Goal: Information Seeking & Learning: Learn about a topic

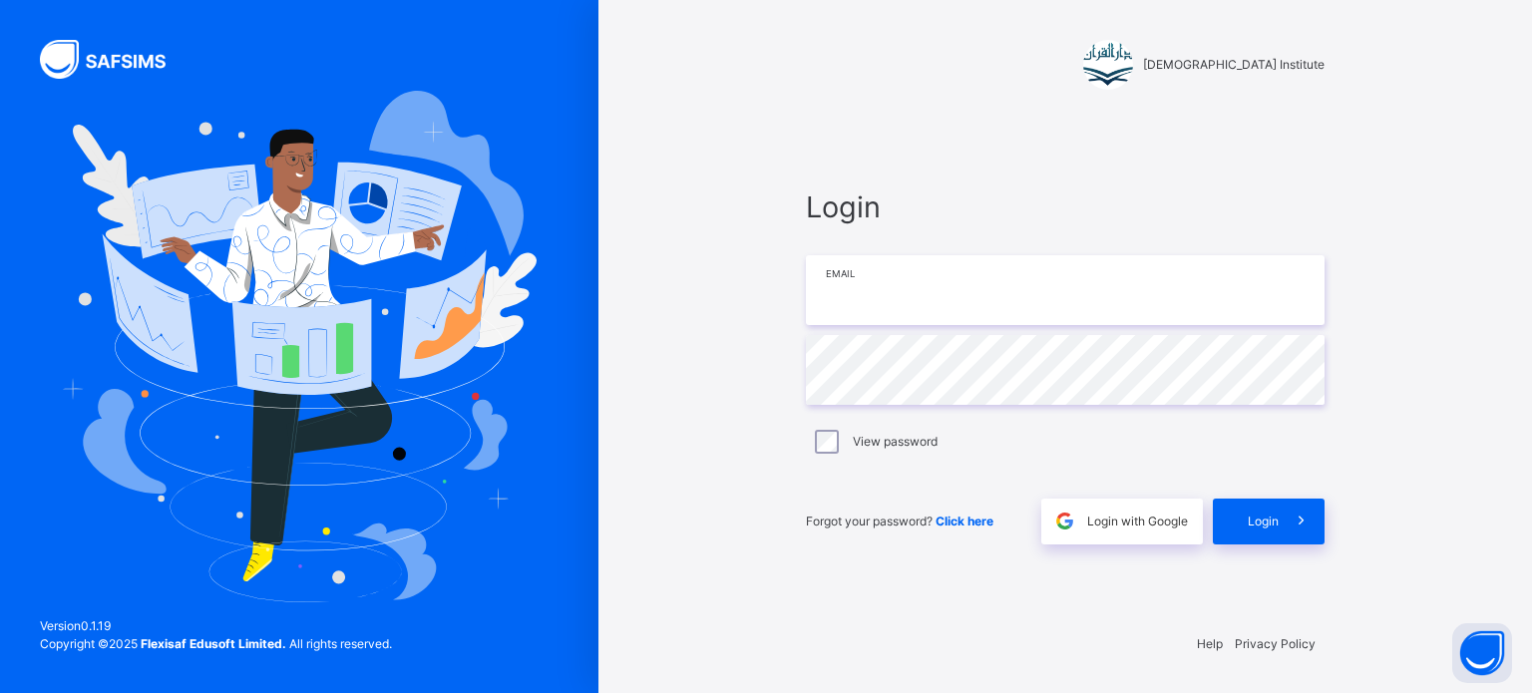
click at [1193, 320] on input "email" at bounding box center [1065, 290] width 519 height 70
type input "**********"
click at [1293, 508] on span at bounding box center [1302, 522] width 46 height 46
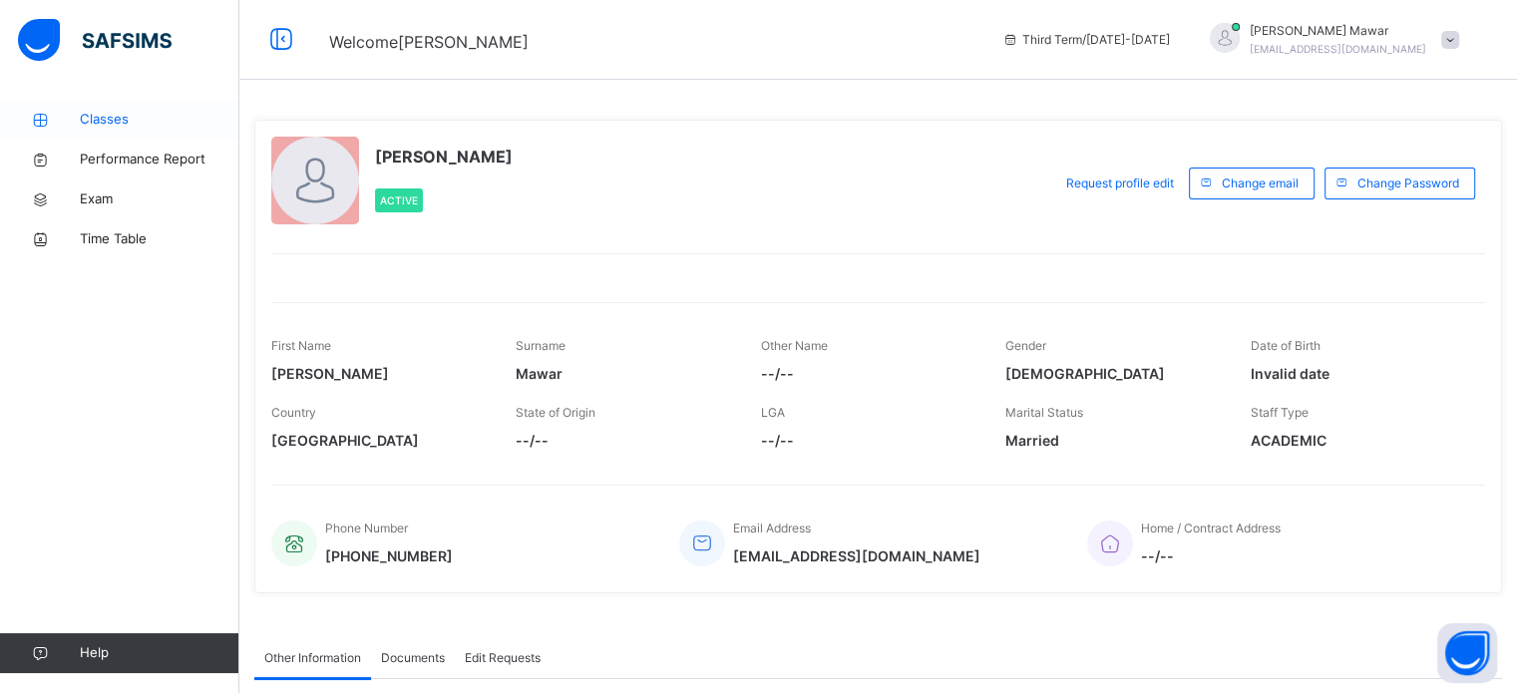
click at [152, 122] on span "Classes" at bounding box center [160, 120] width 160 height 20
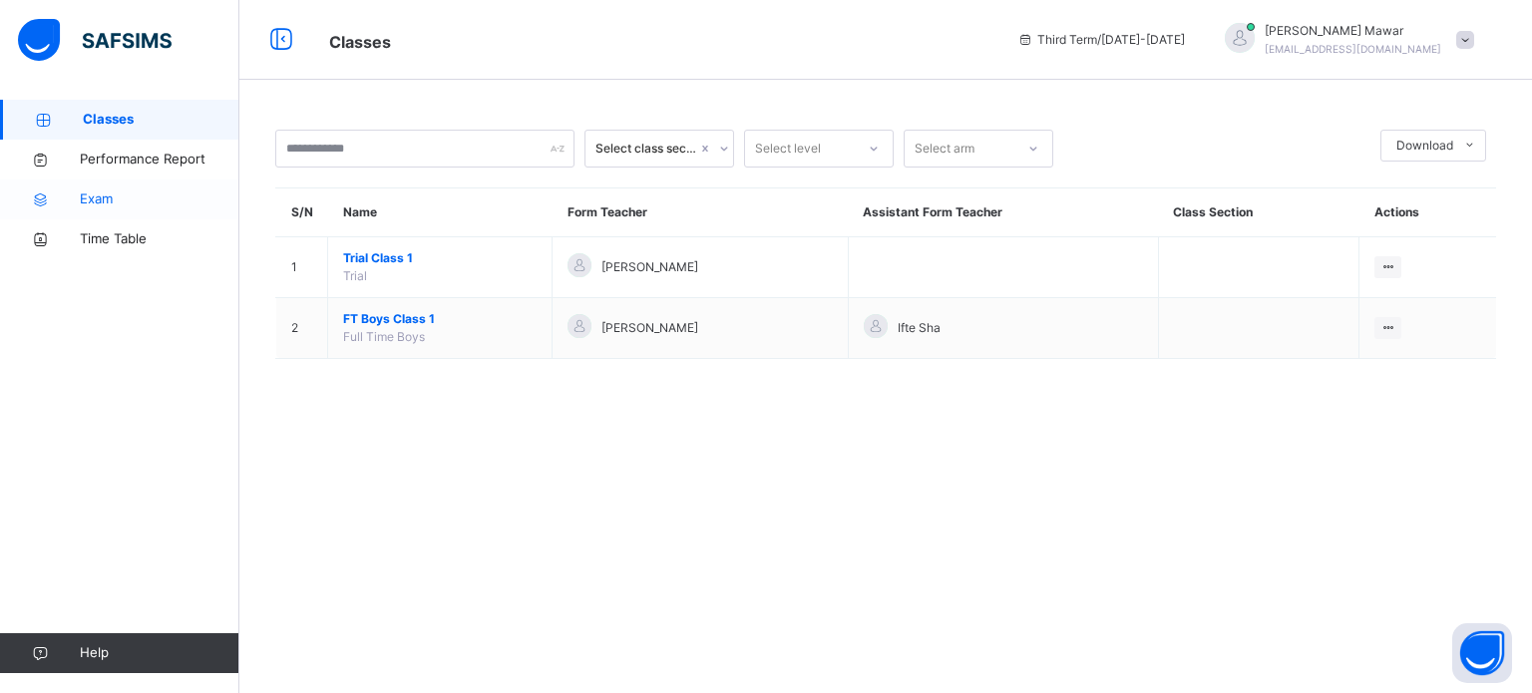
click at [95, 210] on link "Exam" at bounding box center [119, 200] width 239 height 40
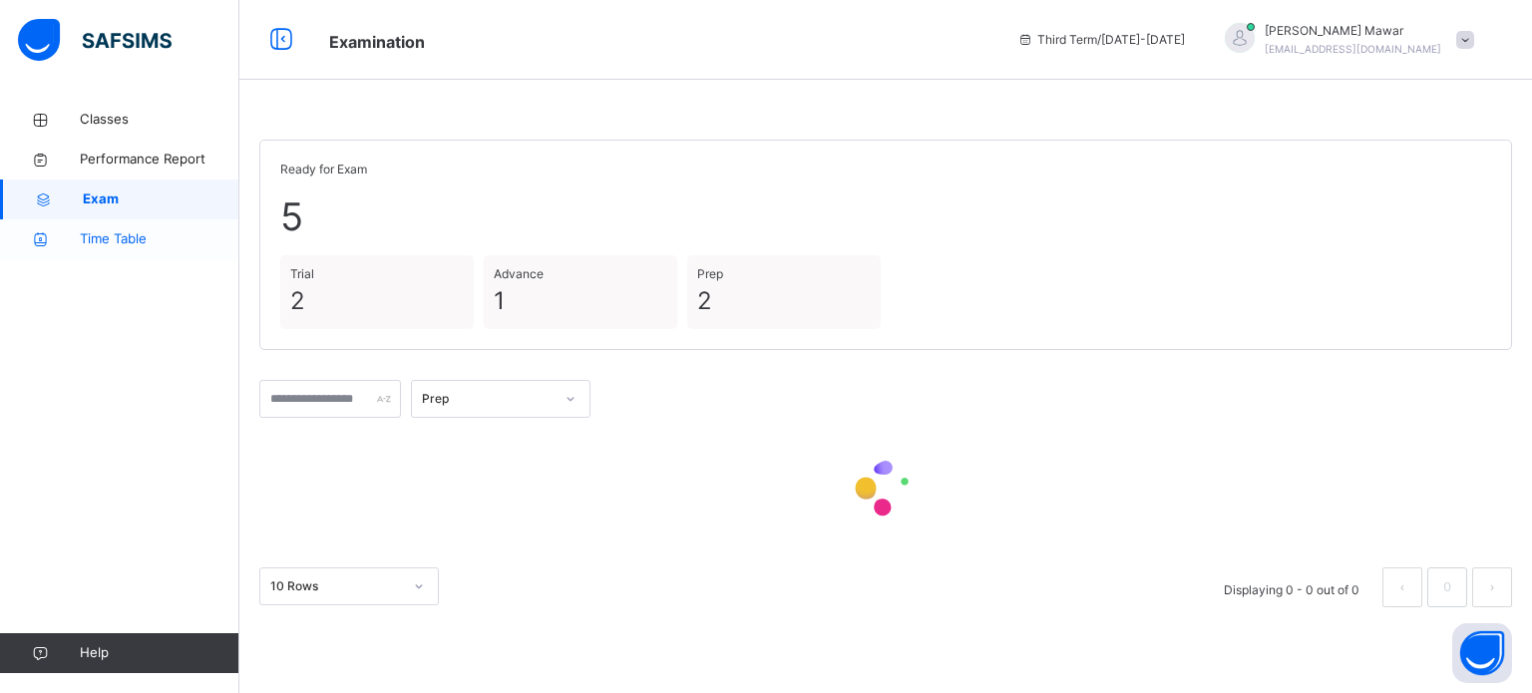
click at [148, 242] on span "Time Table" at bounding box center [160, 239] width 160 height 20
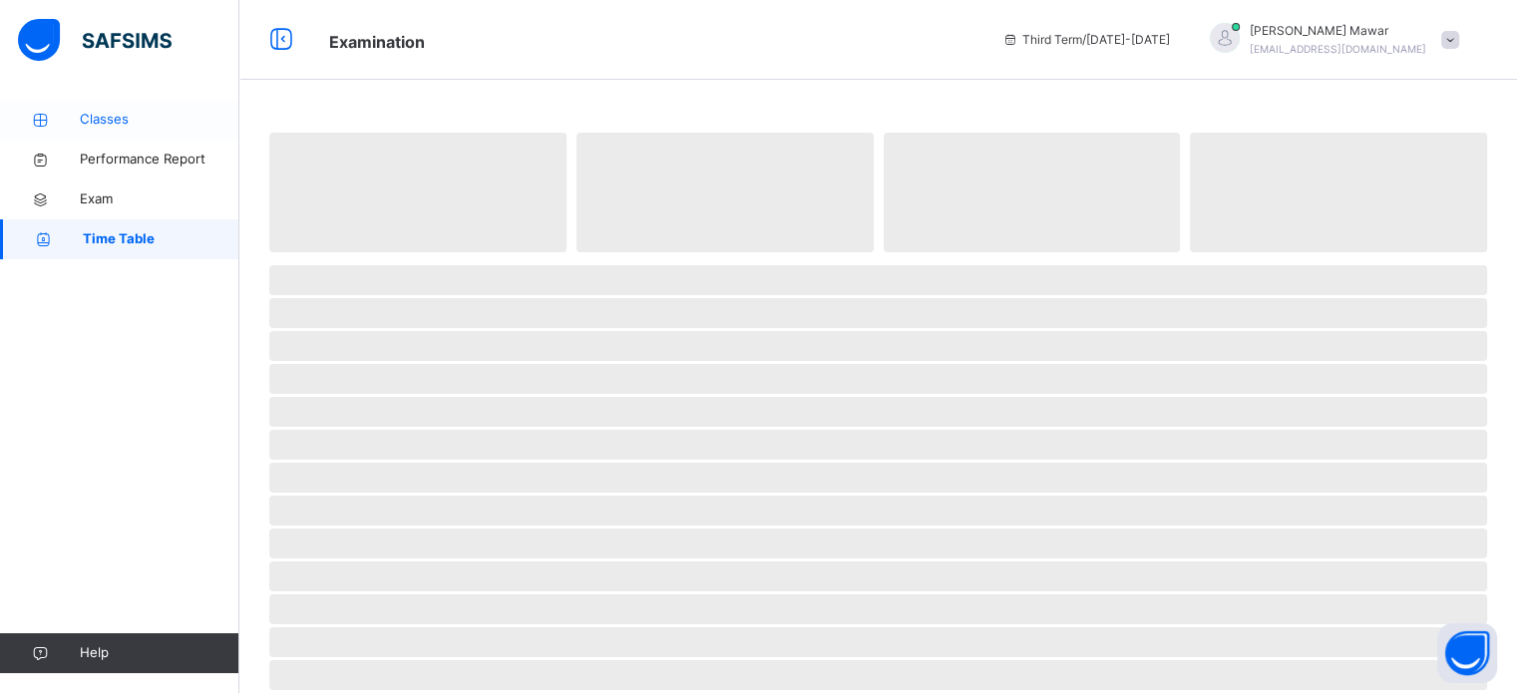
click at [132, 105] on link "Classes" at bounding box center [119, 120] width 239 height 40
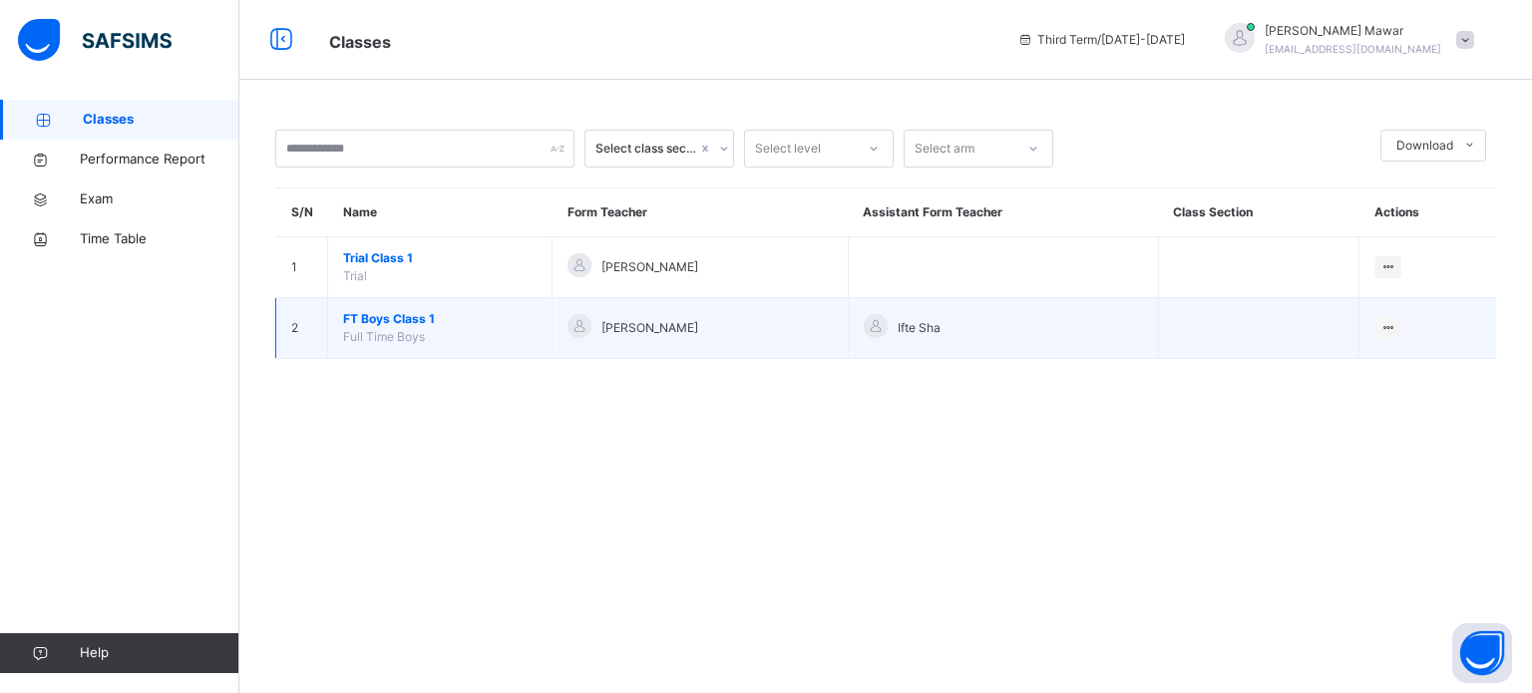
click at [405, 321] on span "FT Boys Class 1" at bounding box center [439, 319] width 193 height 18
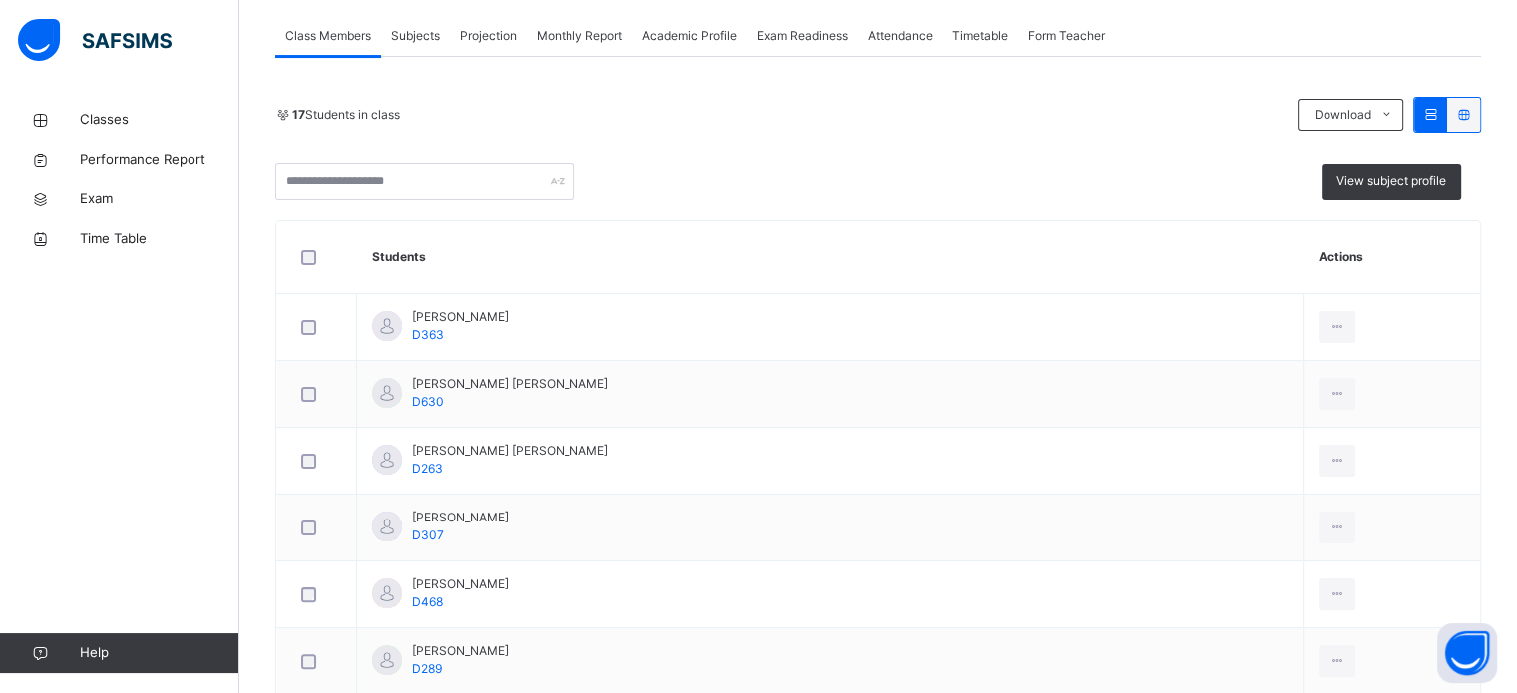
click at [493, 56] on div "Projection" at bounding box center [488, 36] width 77 height 40
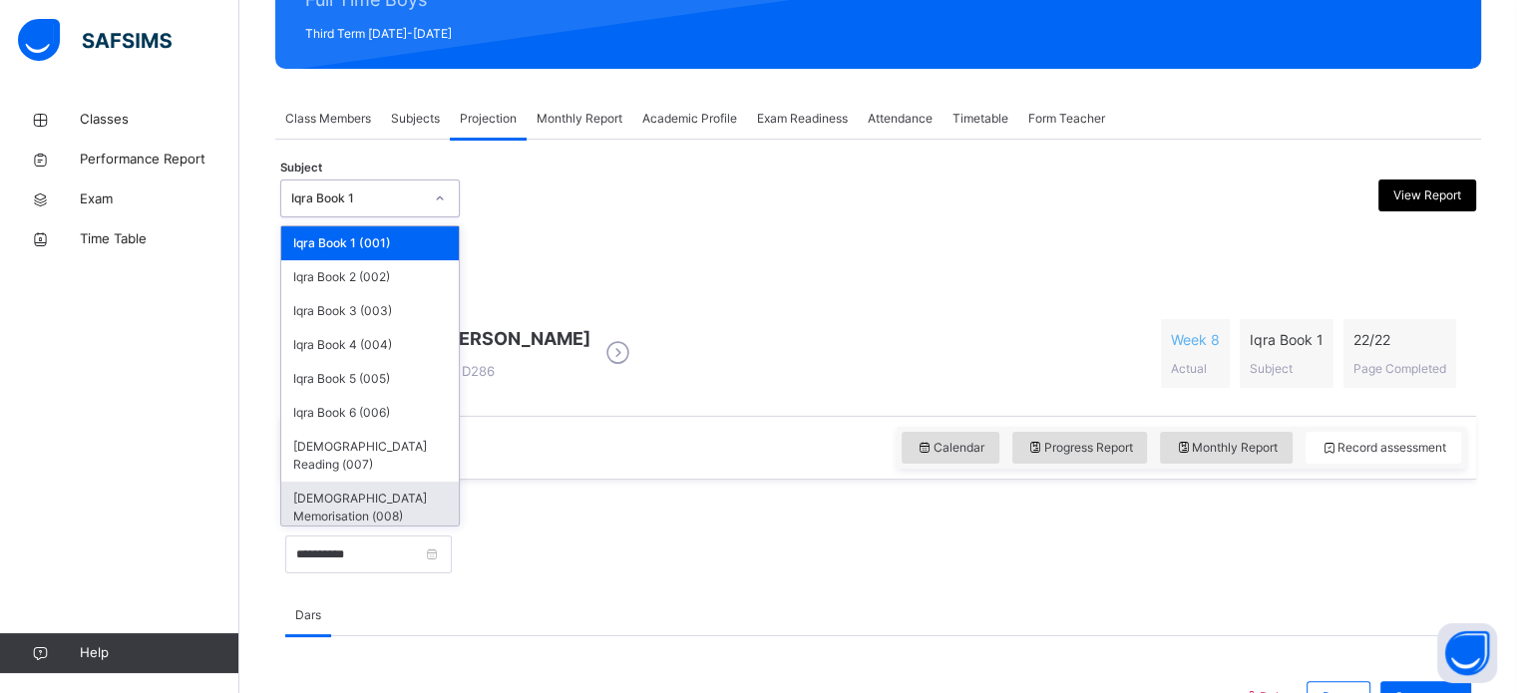
click at [385, 490] on div "[DEMOGRAPHIC_DATA] Memorisation (008)" at bounding box center [370, 508] width 178 height 52
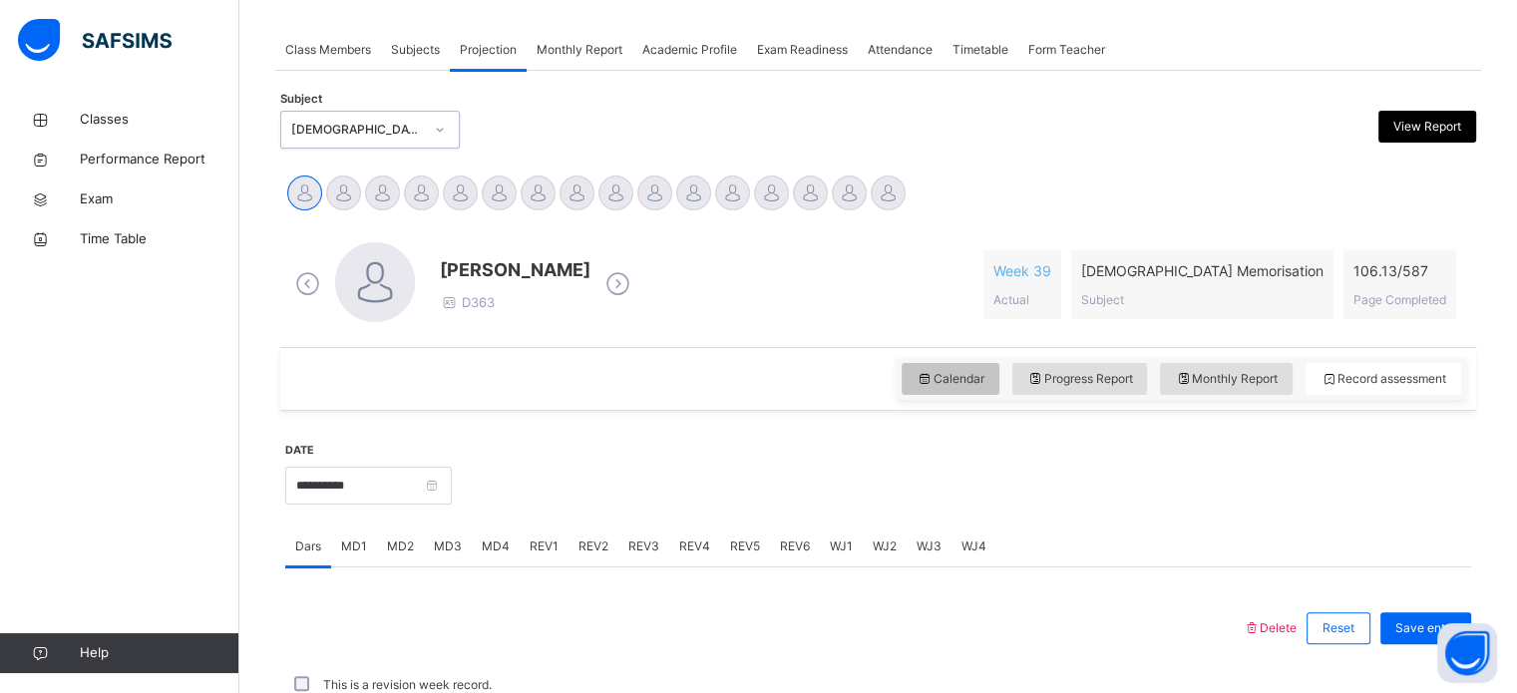
click at [966, 374] on span "Calendar" at bounding box center [951, 379] width 68 height 18
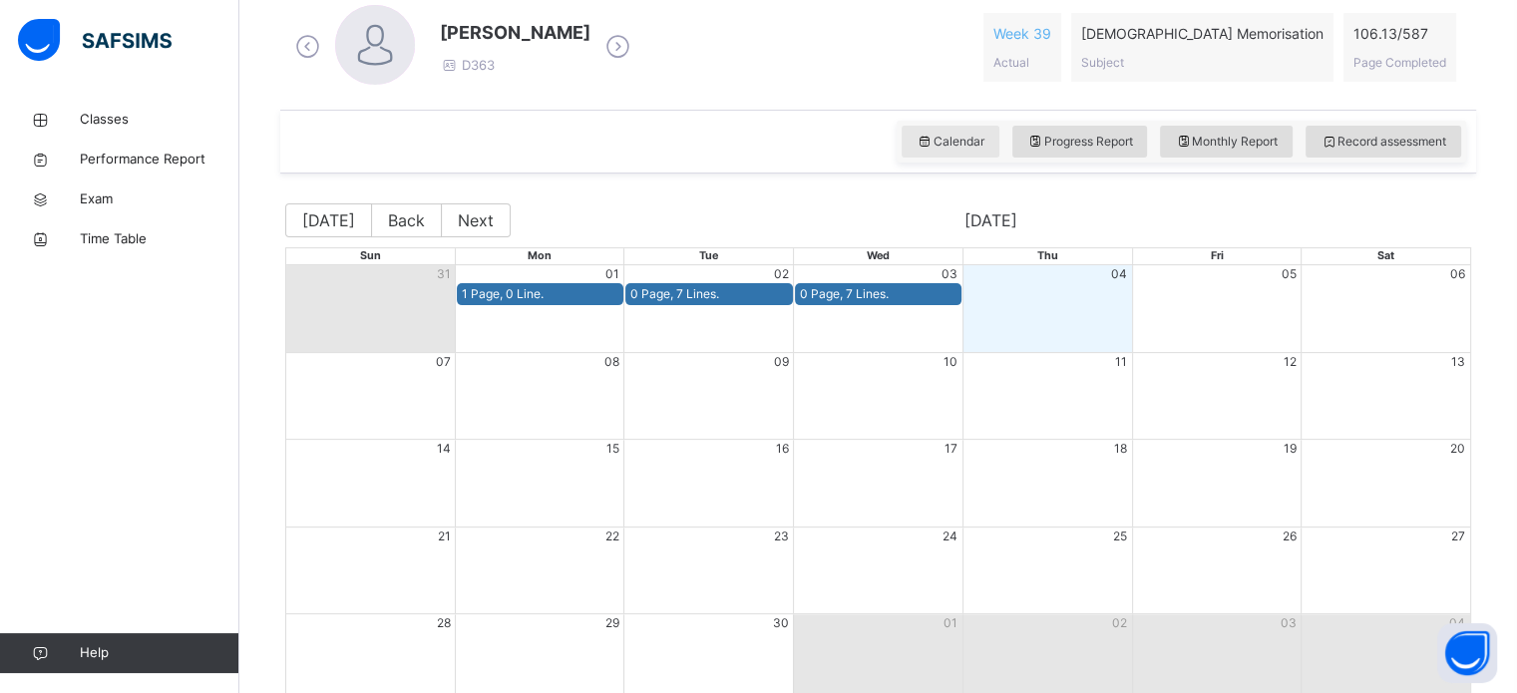
scroll to position [582, 0]
click at [399, 225] on button "Back" at bounding box center [406, 220] width 71 height 34
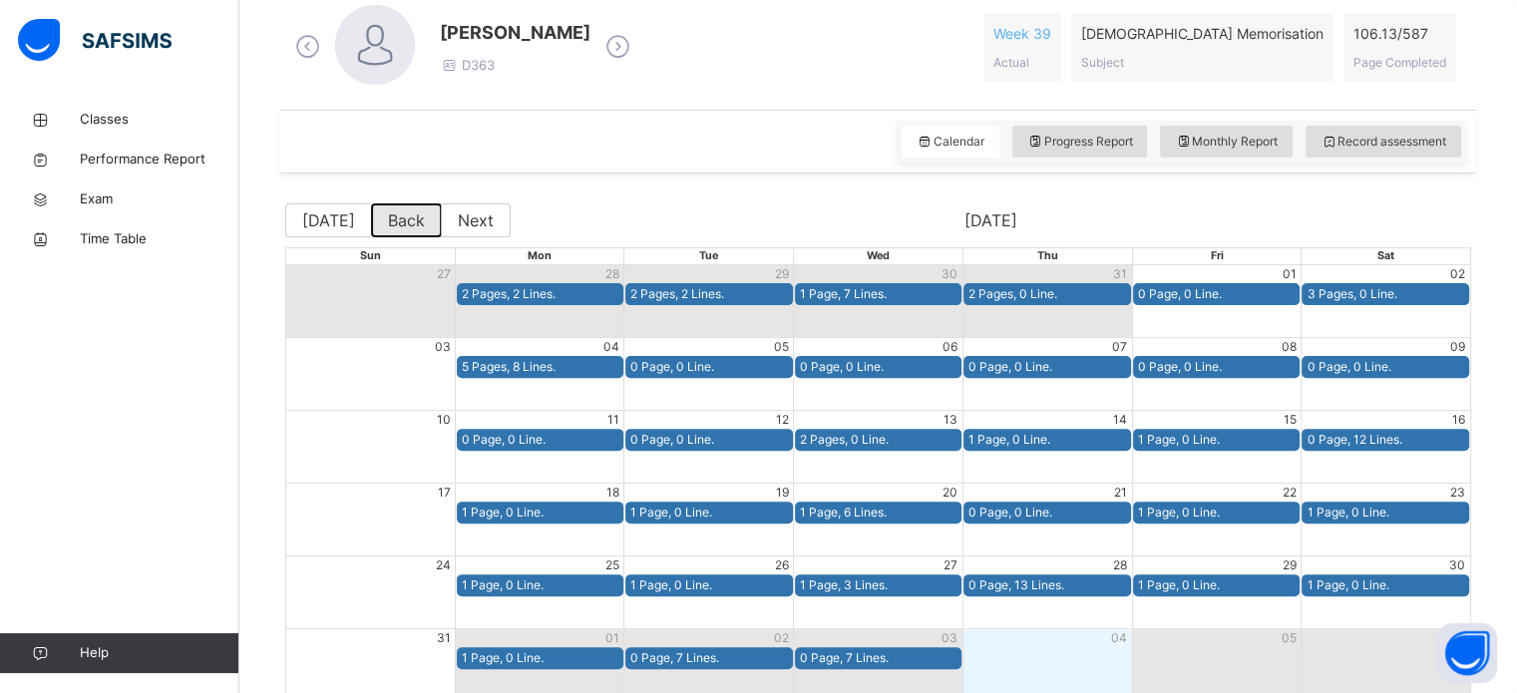
click at [397, 222] on button "Back" at bounding box center [406, 220] width 71 height 34
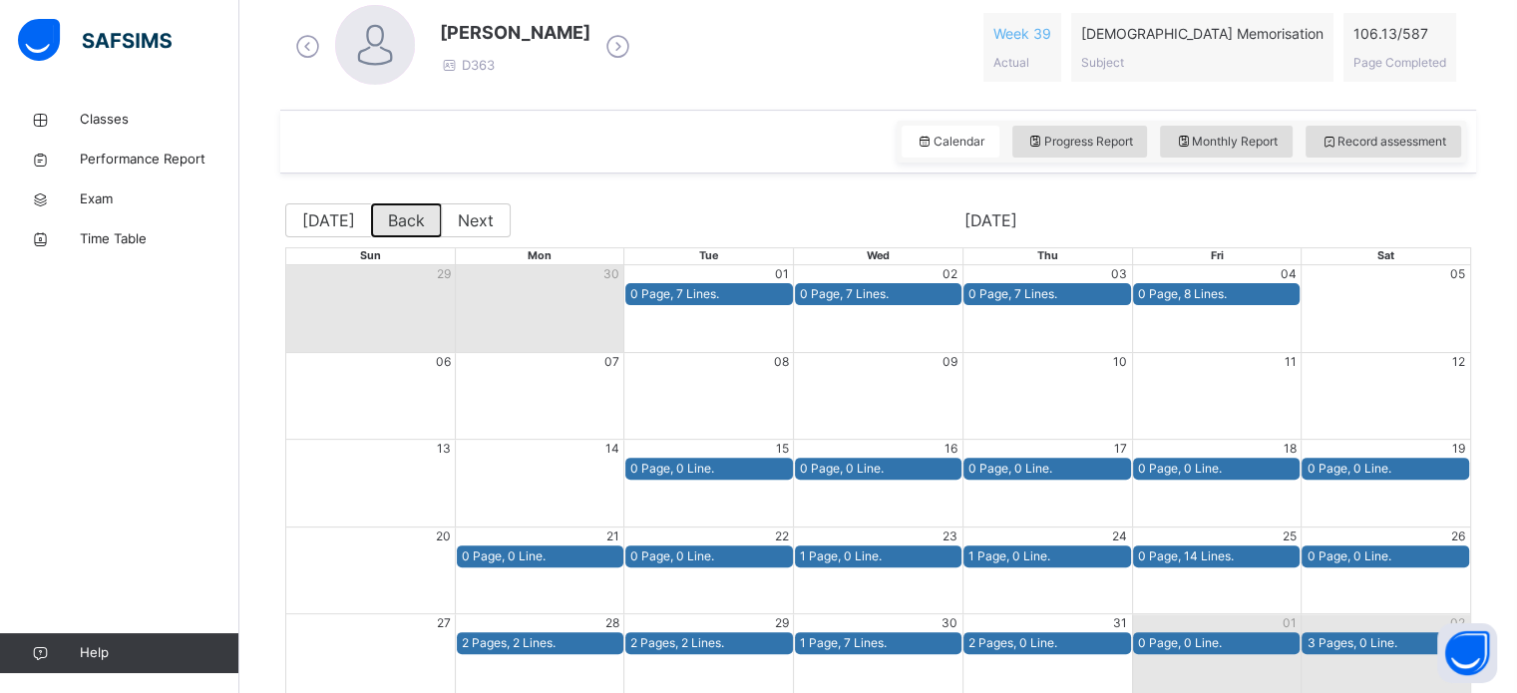
click at [400, 229] on button "Back" at bounding box center [406, 220] width 71 height 34
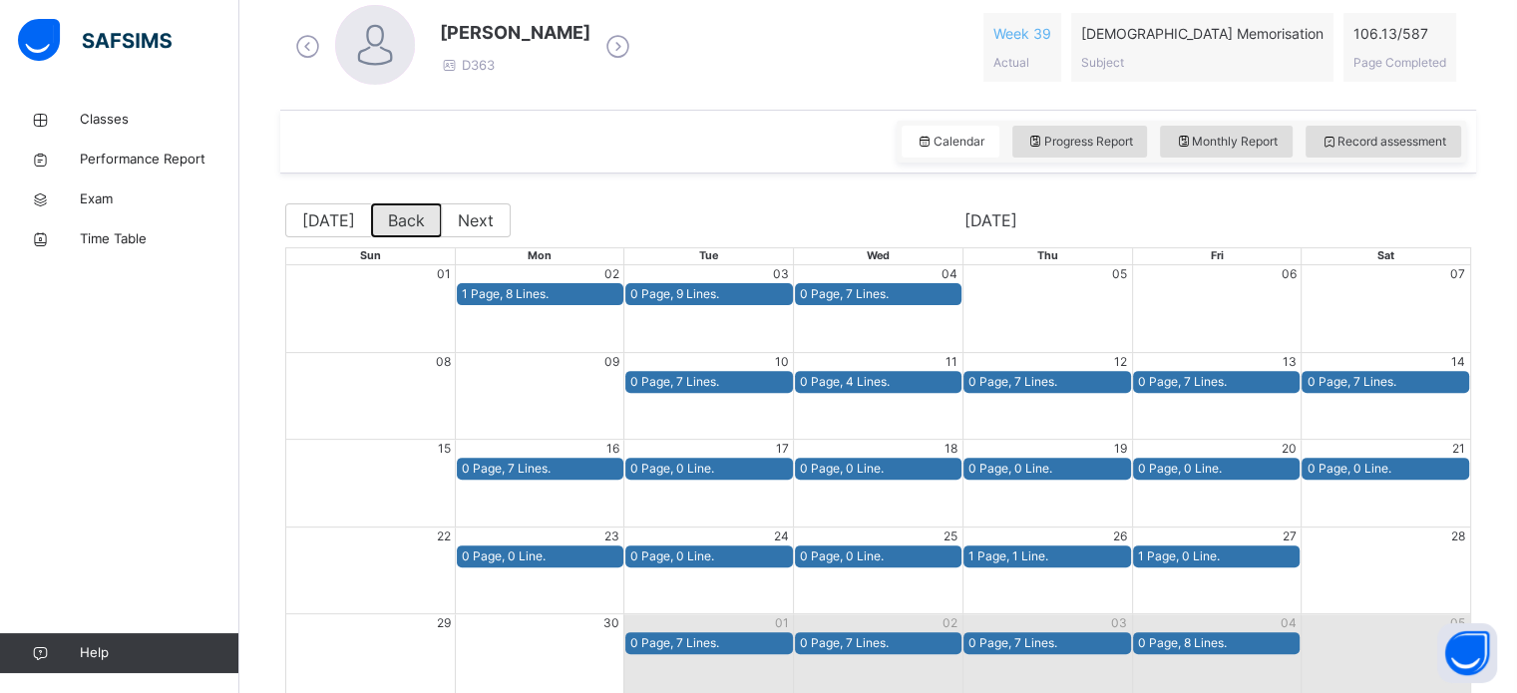
click at [414, 221] on button "Back" at bounding box center [406, 220] width 71 height 34
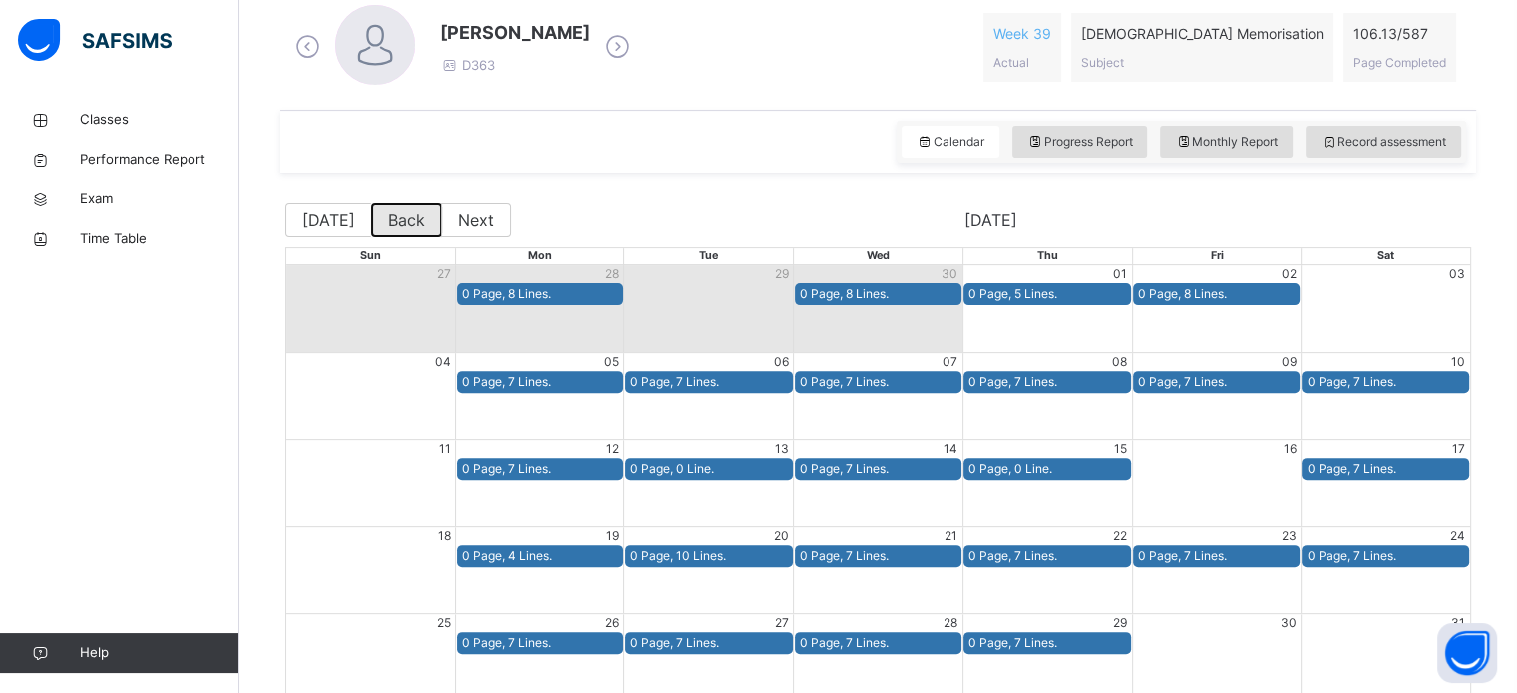
click at [413, 226] on button "Back" at bounding box center [406, 220] width 71 height 34
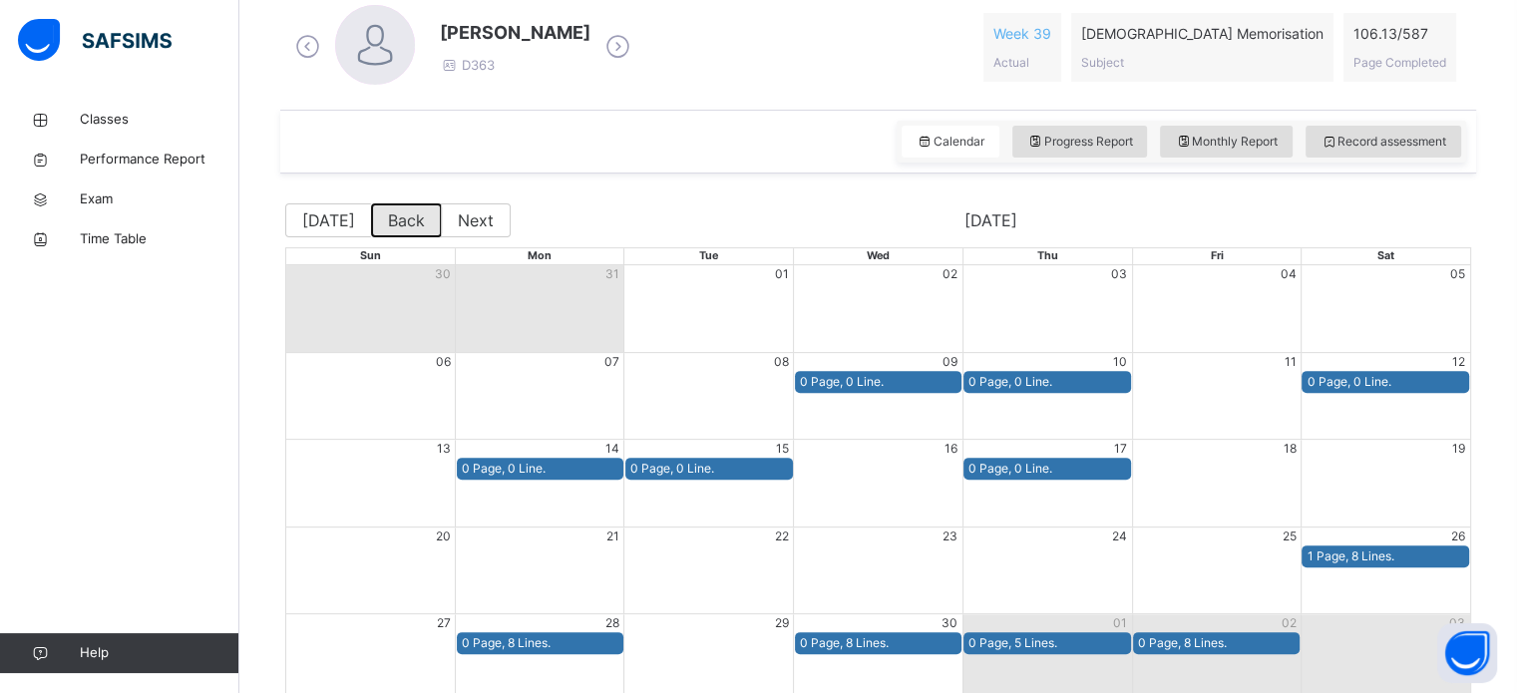
click at [402, 225] on button "Back" at bounding box center [406, 220] width 71 height 34
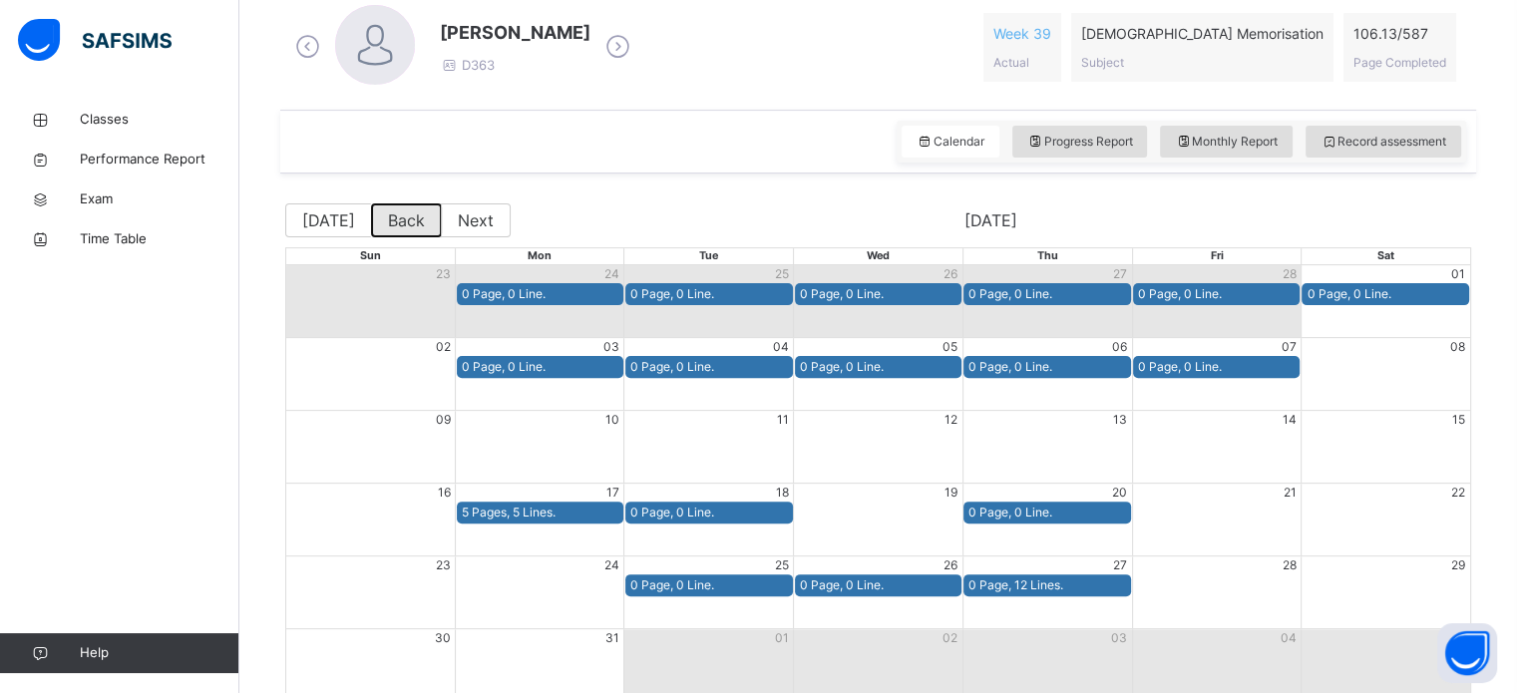
click at [405, 223] on button "Back" at bounding box center [406, 220] width 71 height 34
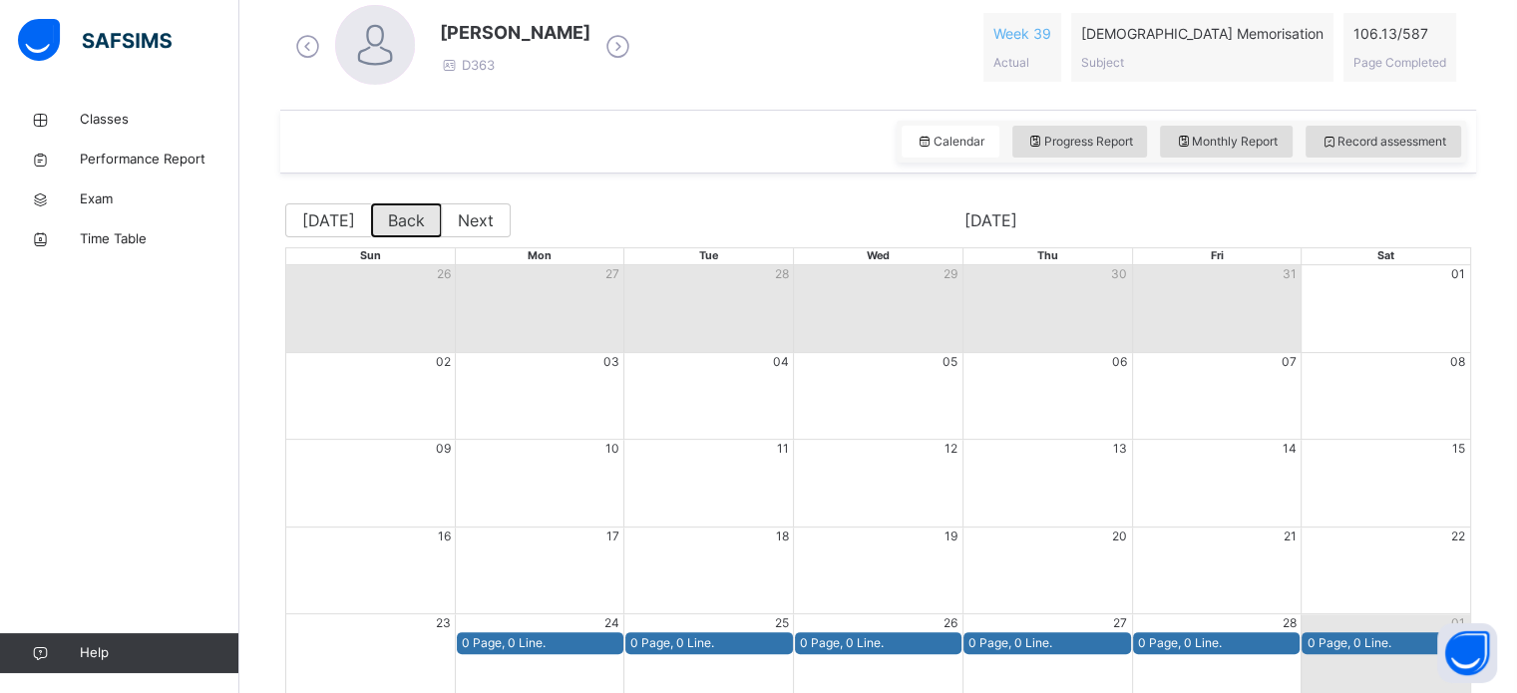
click at [404, 223] on button "Back" at bounding box center [406, 220] width 71 height 34
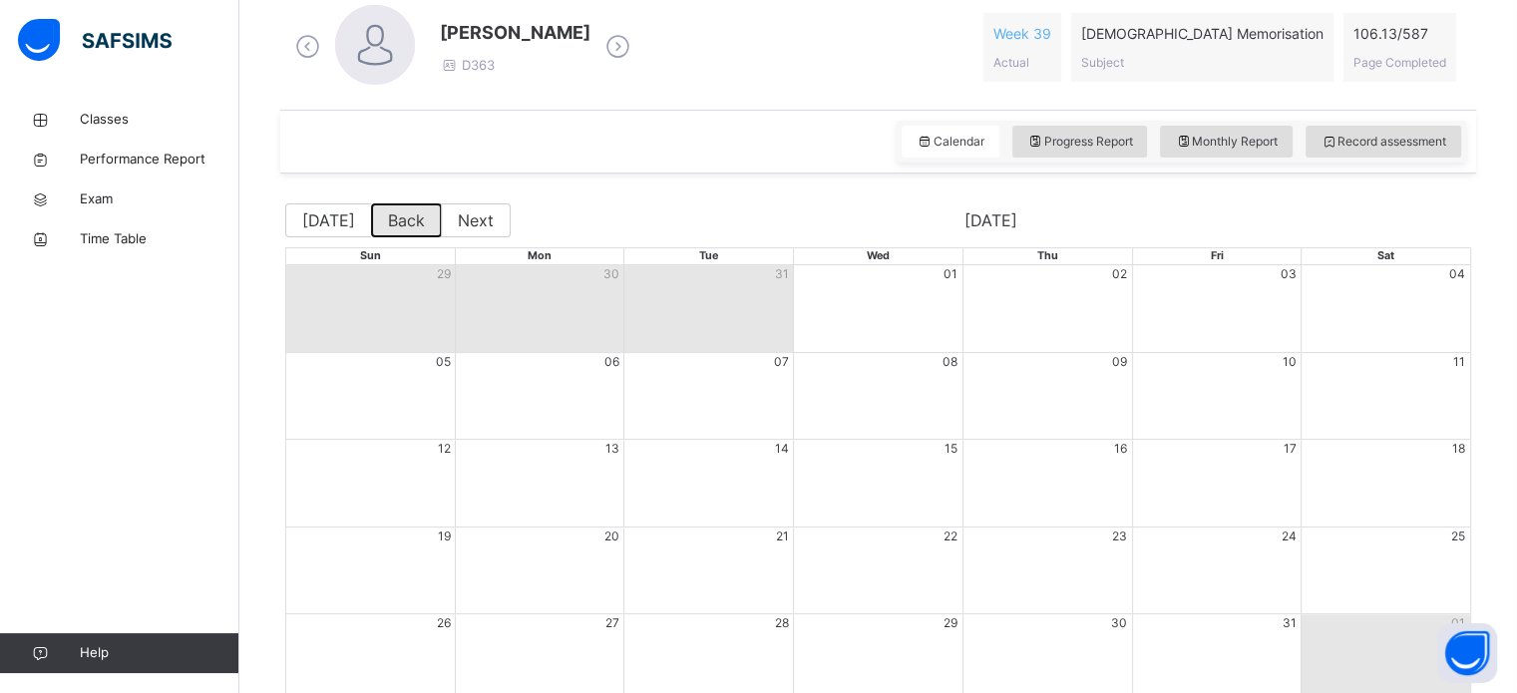
click at [399, 226] on button "Back" at bounding box center [406, 220] width 71 height 34
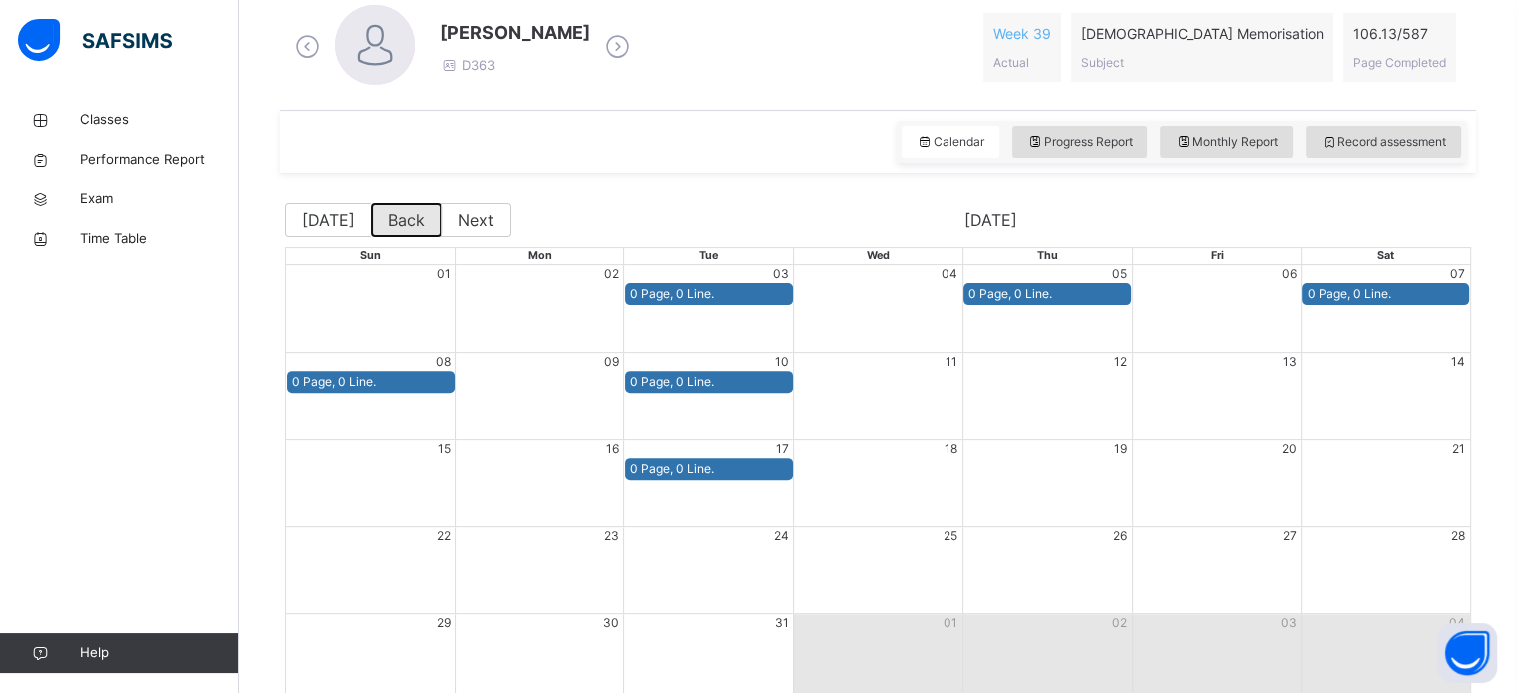
click at [393, 222] on button "Back" at bounding box center [406, 220] width 71 height 34
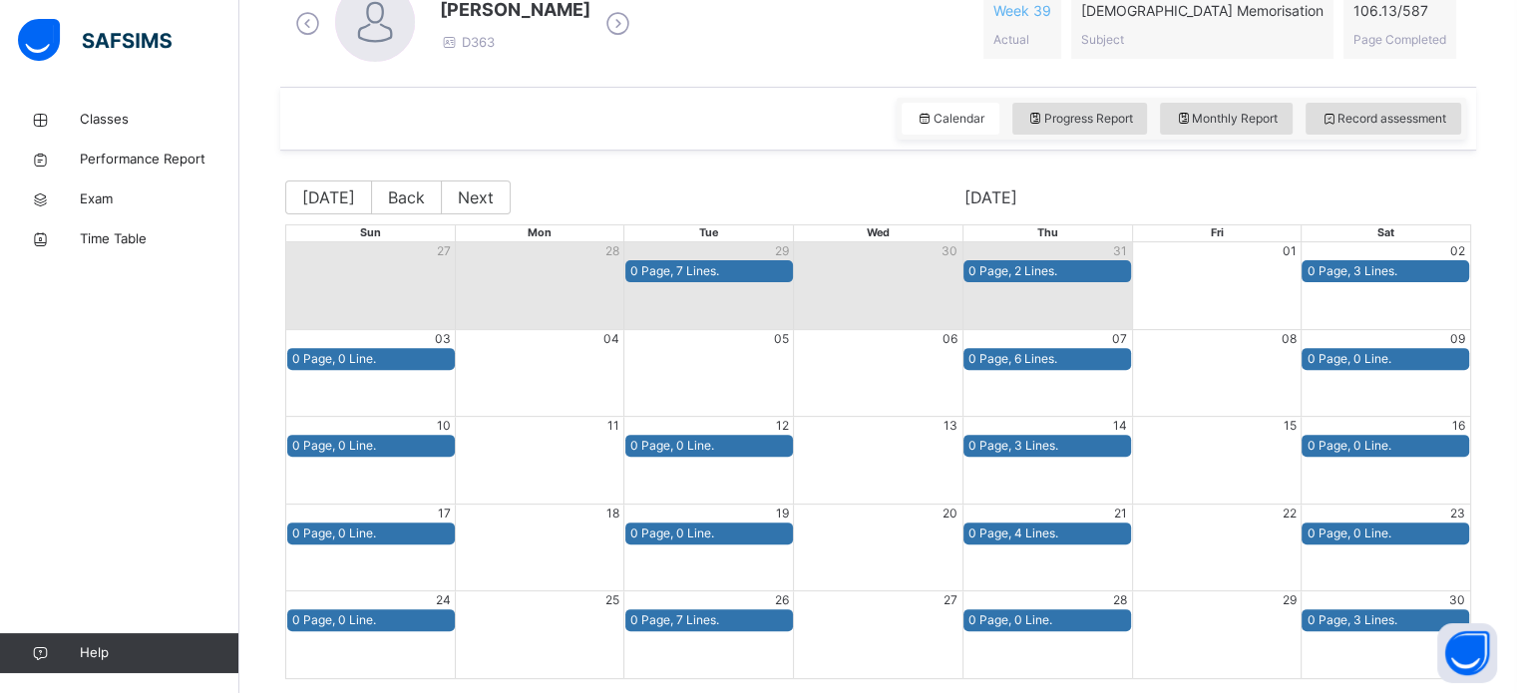
scroll to position [609, 0]
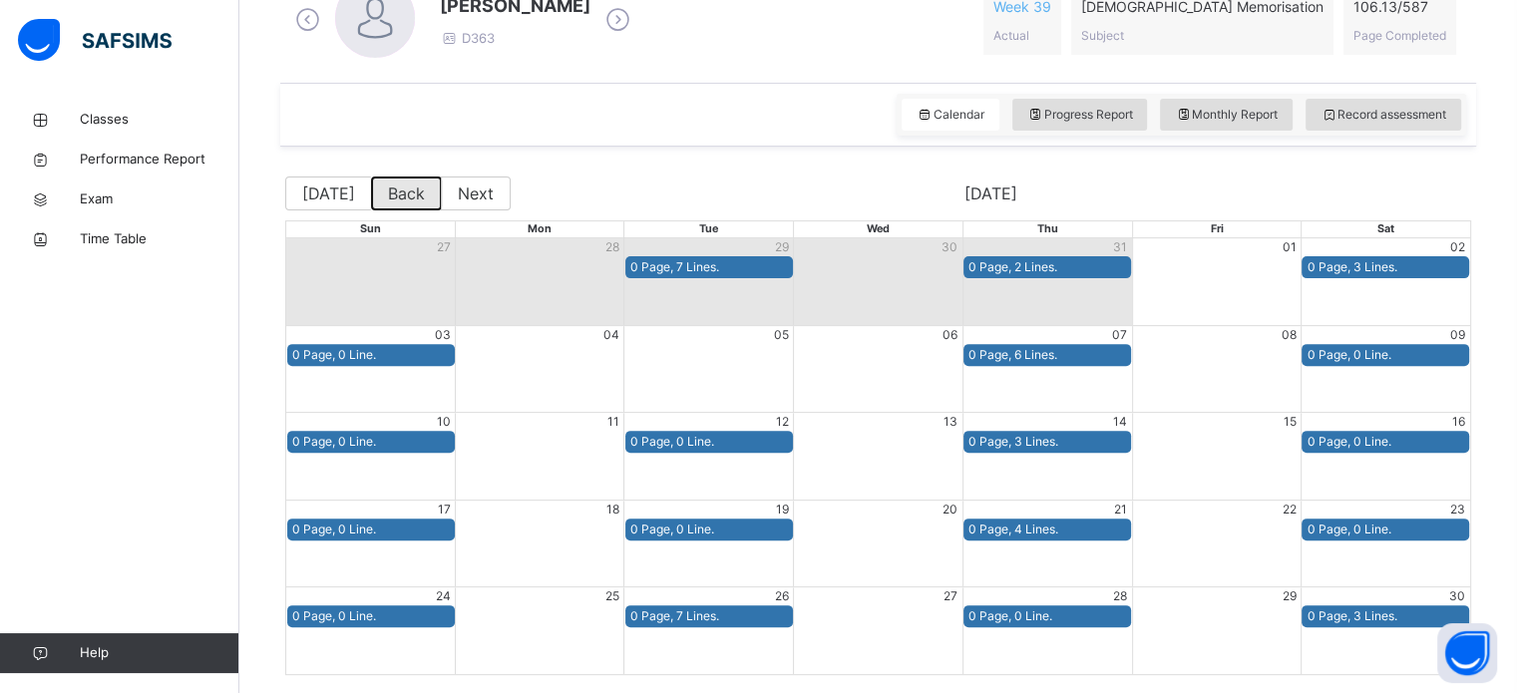
click at [397, 199] on button "Back" at bounding box center [406, 194] width 71 height 34
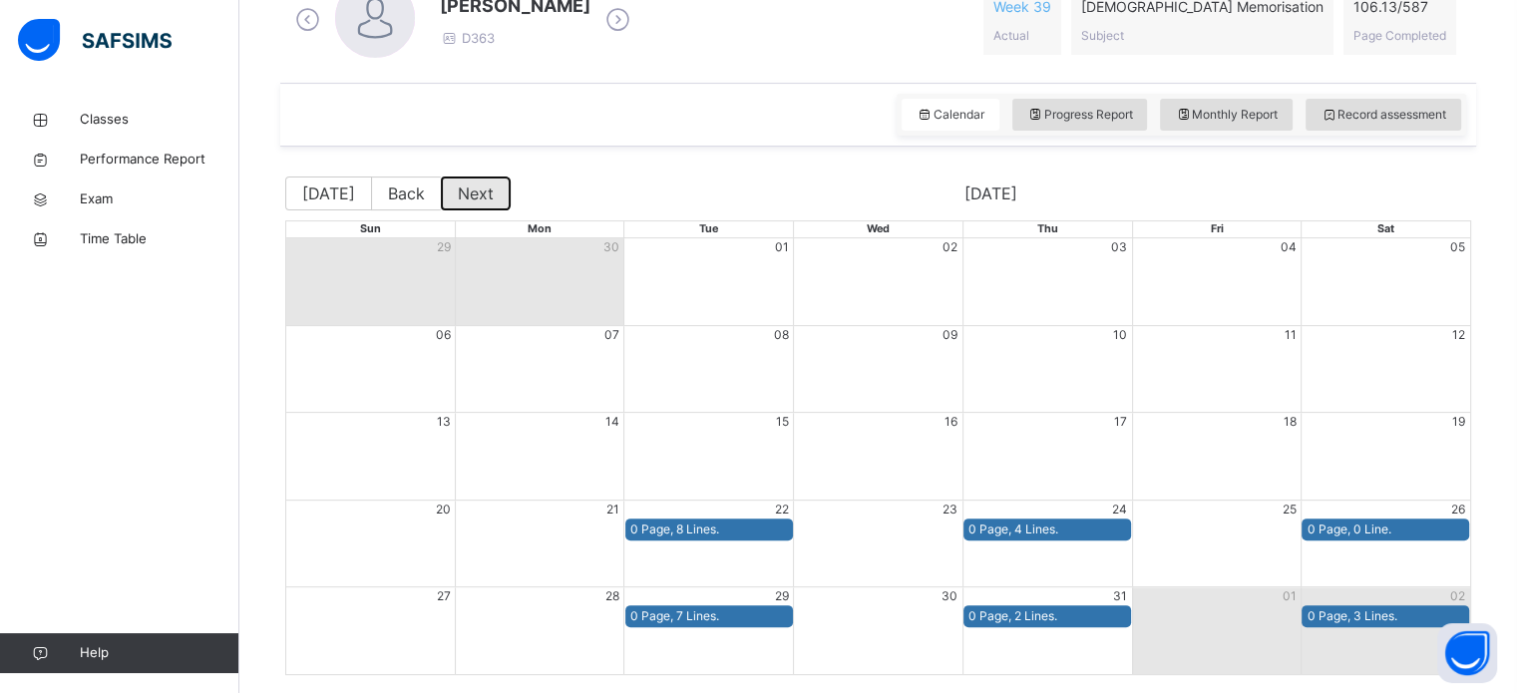
click at [473, 187] on button "Next" at bounding box center [476, 194] width 70 height 34
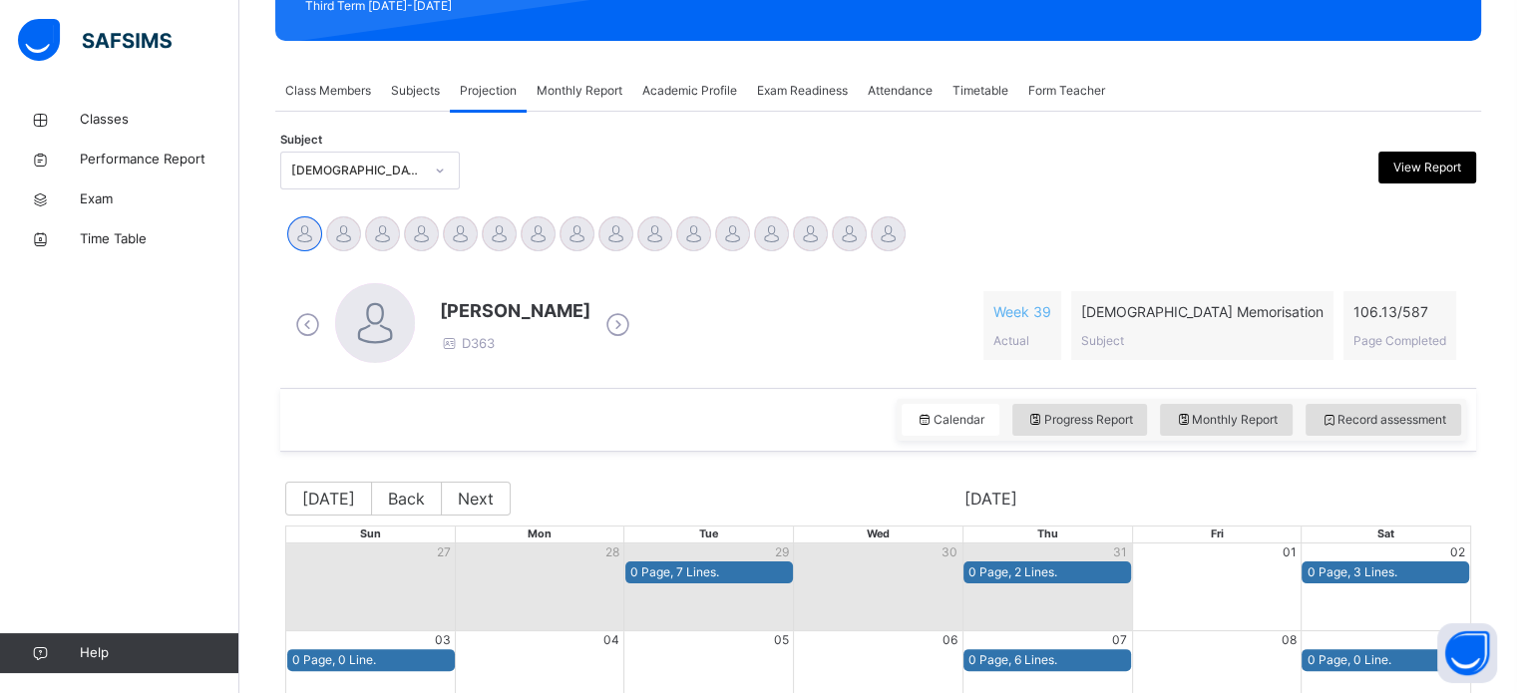
scroll to position [303, 0]
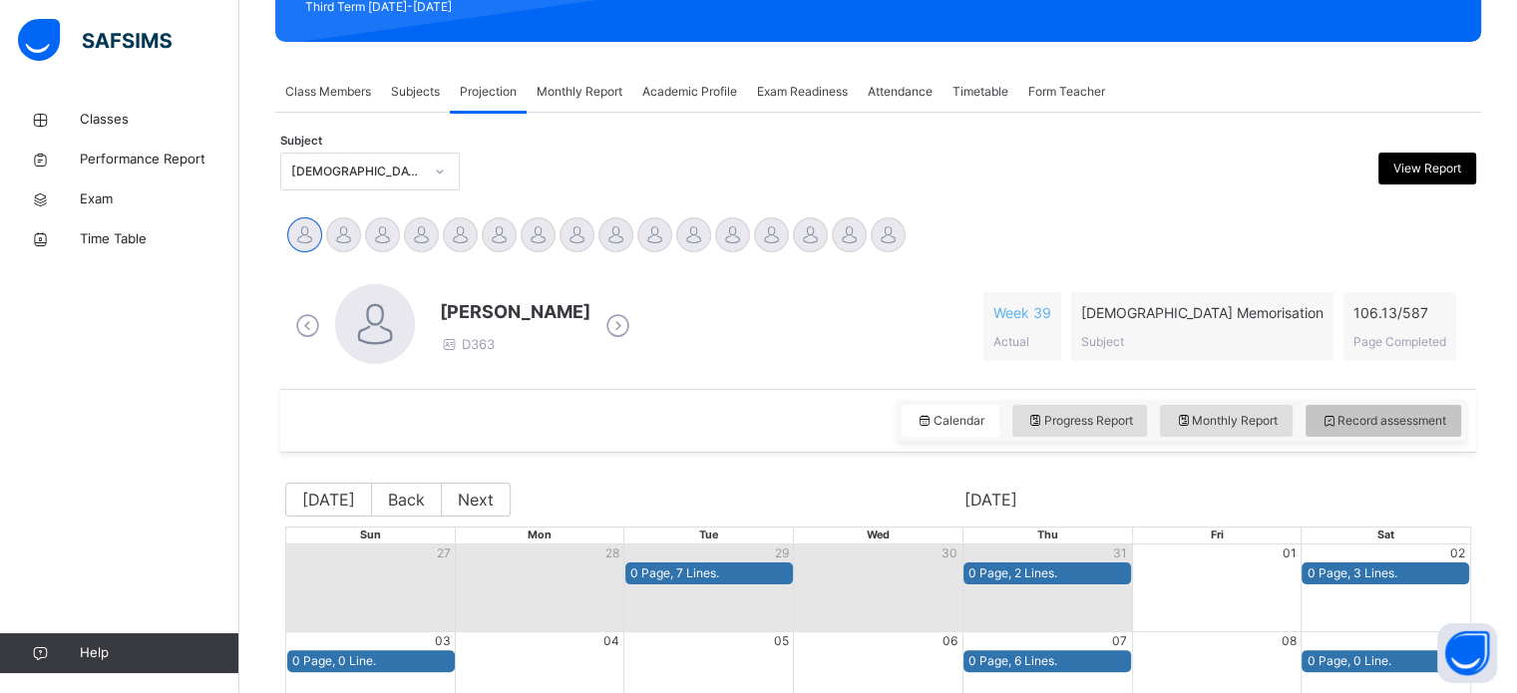
click at [1401, 420] on span "Record assessment" at bounding box center [1384, 421] width 126 height 18
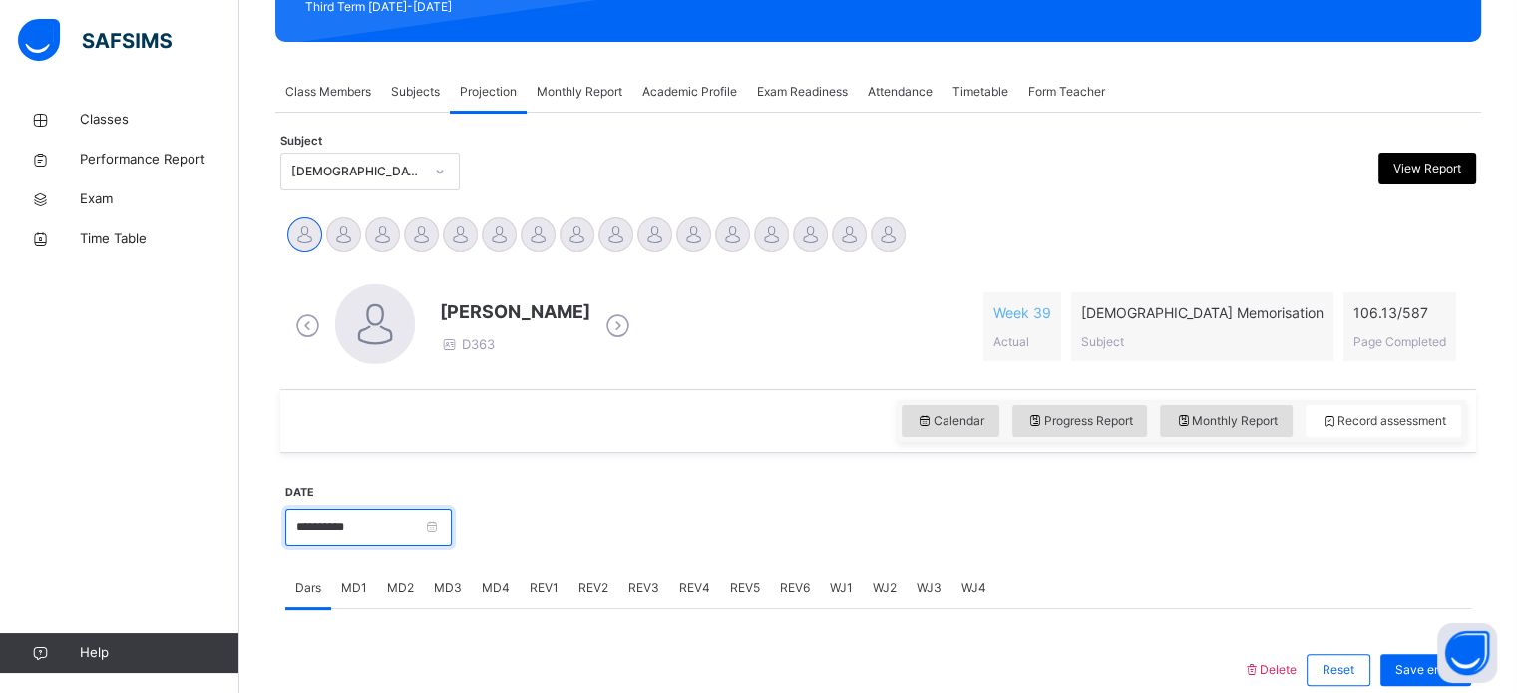
click at [400, 524] on input "**********" at bounding box center [368, 528] width 167 height 38
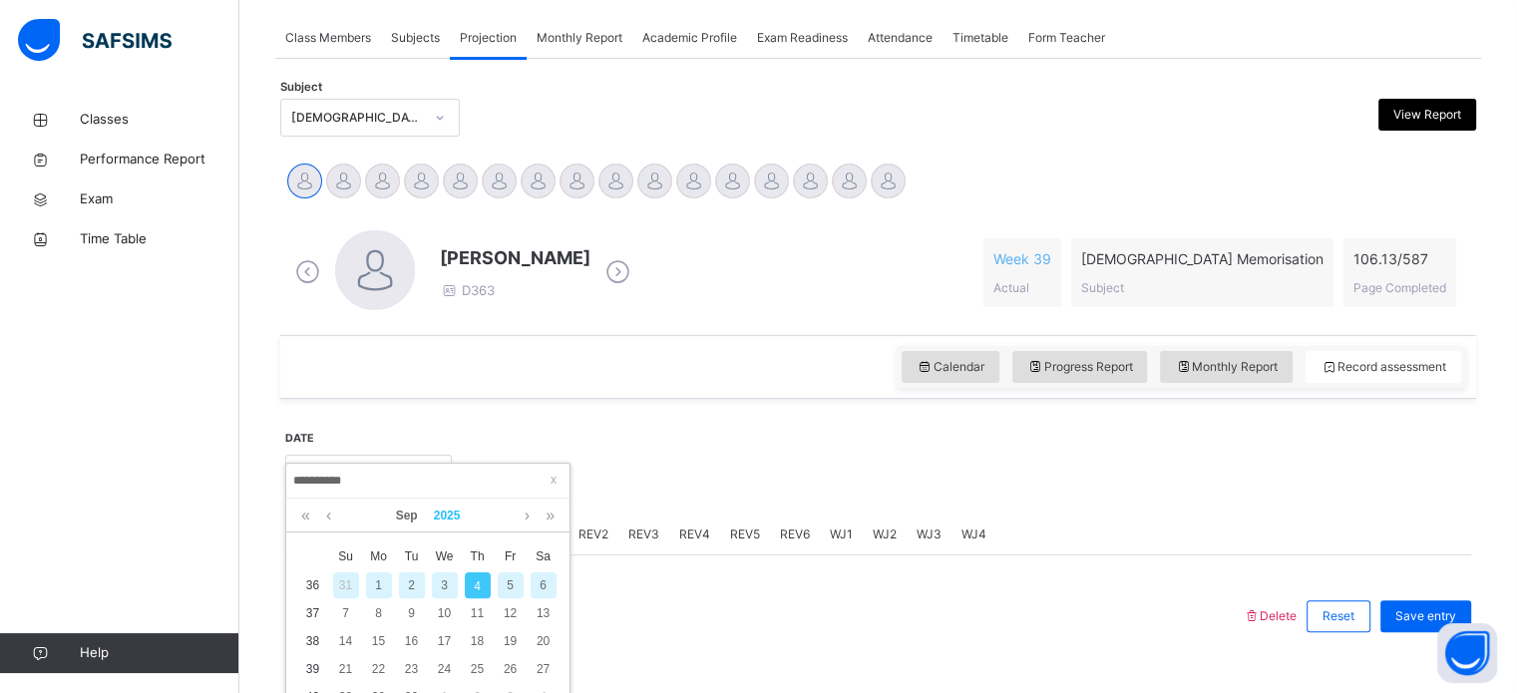
scroll to position [361, 0]
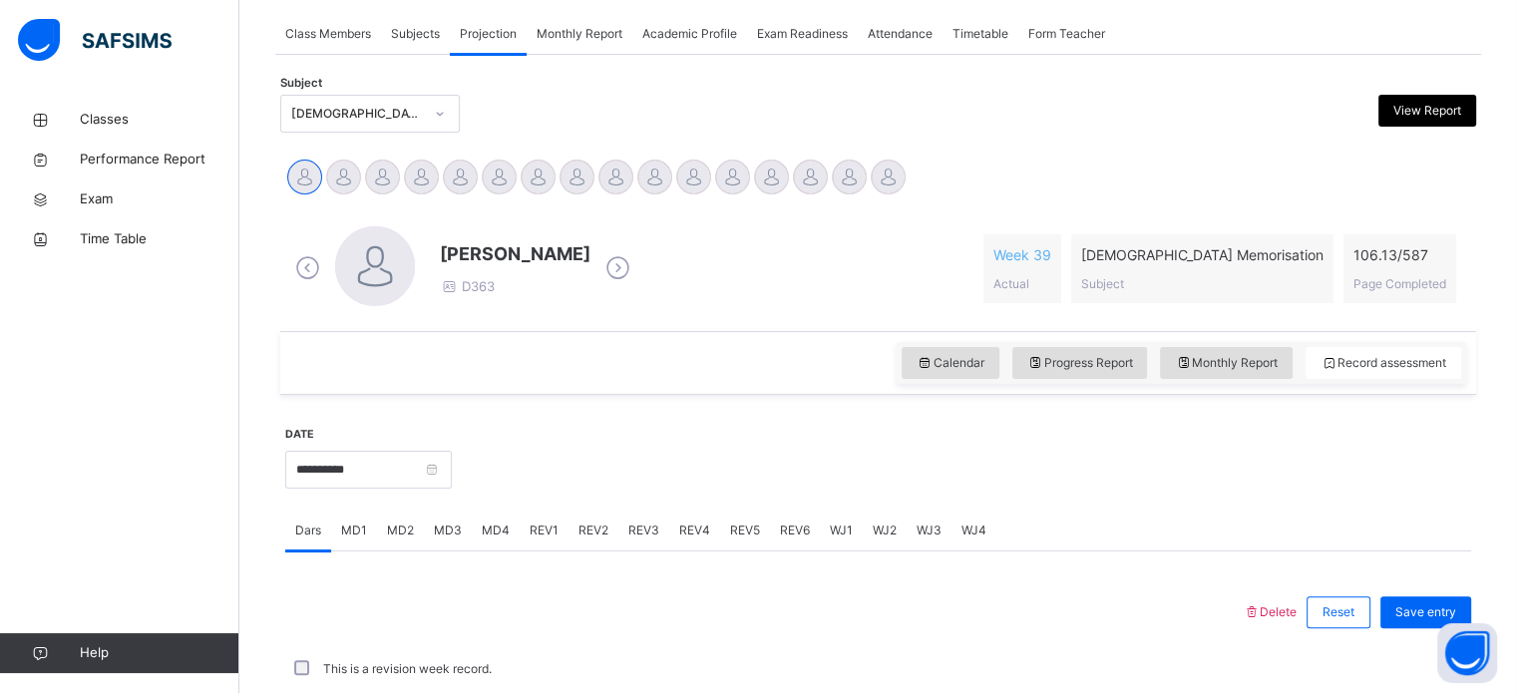
click at [1106, 376] on div "Progress Report" at bounding box center [1080, 363] width 136 height 32
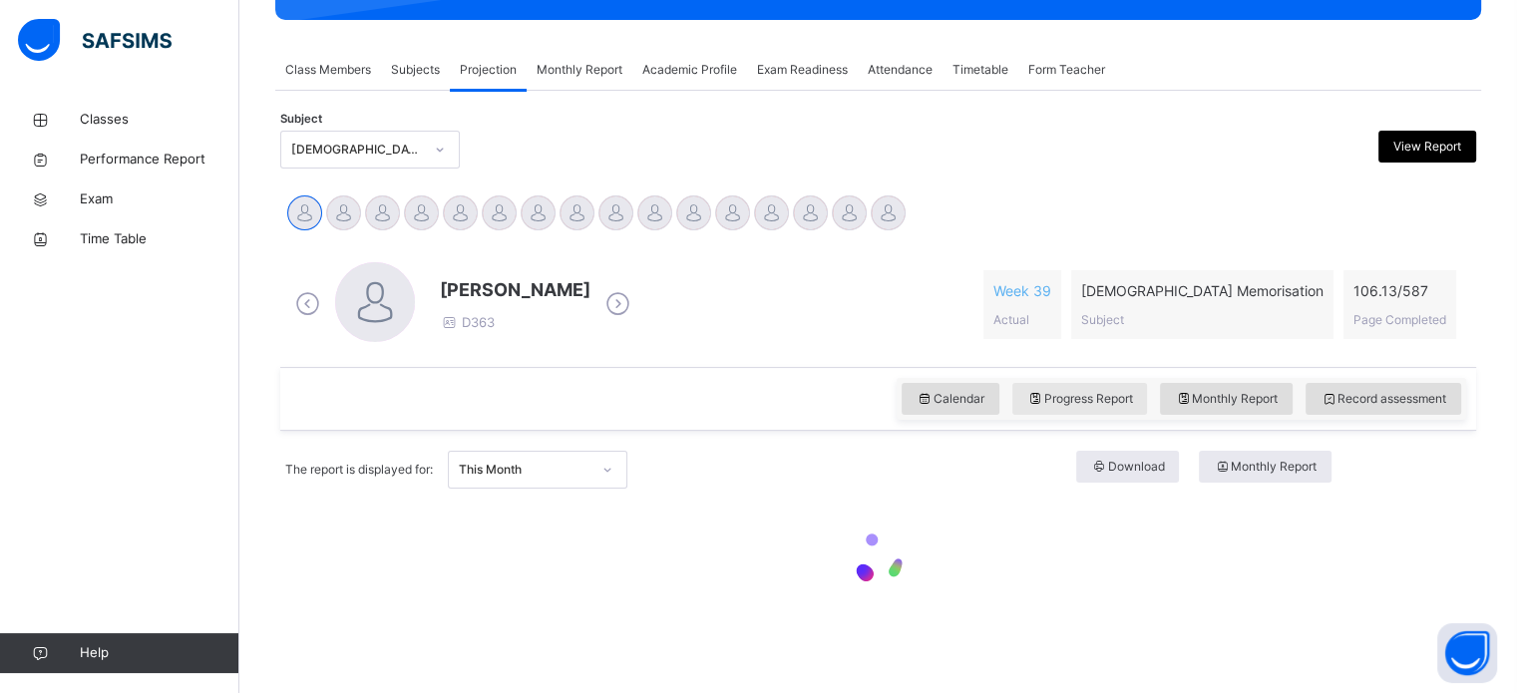
scroll to position [324, 0]
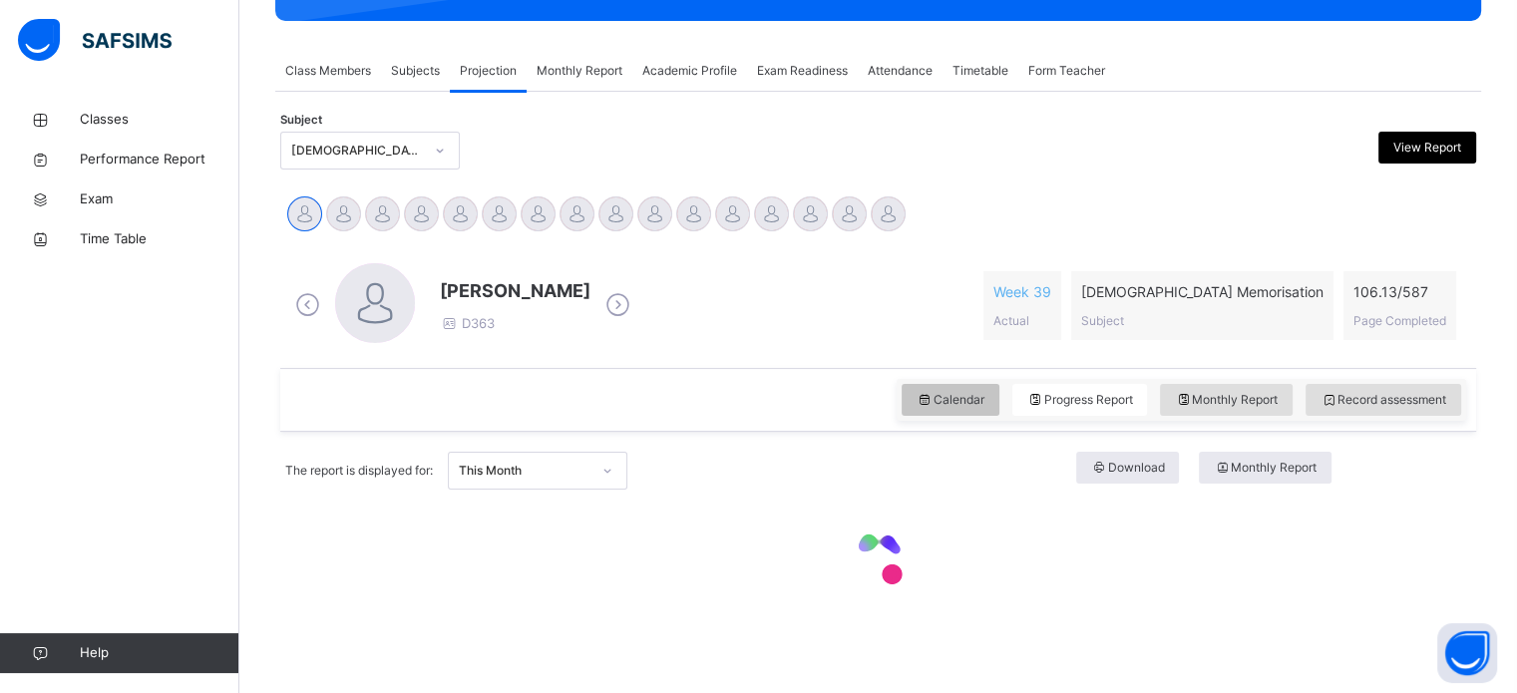
click at [947, 402] on span "Calendar" at bounding box center [951, 400] width 68 height 18
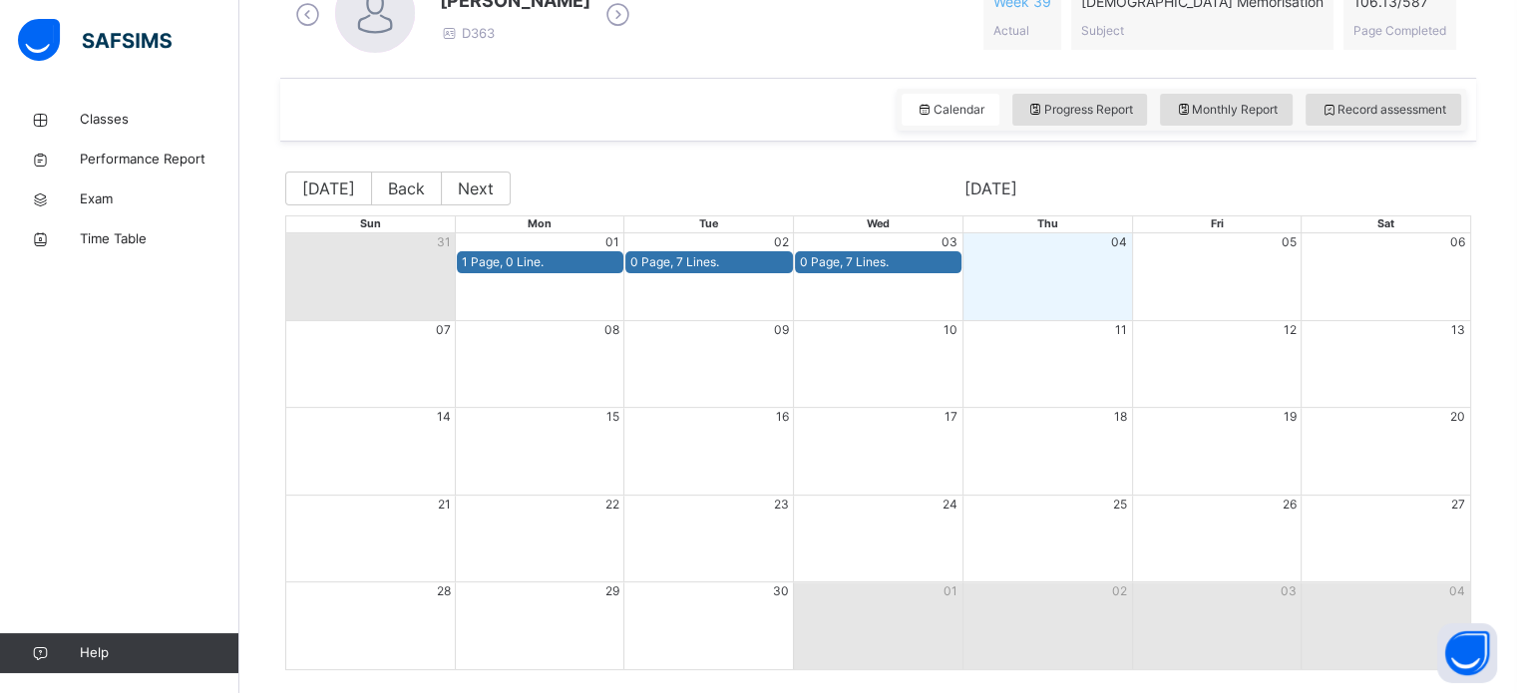
scroll to position [680, 0]
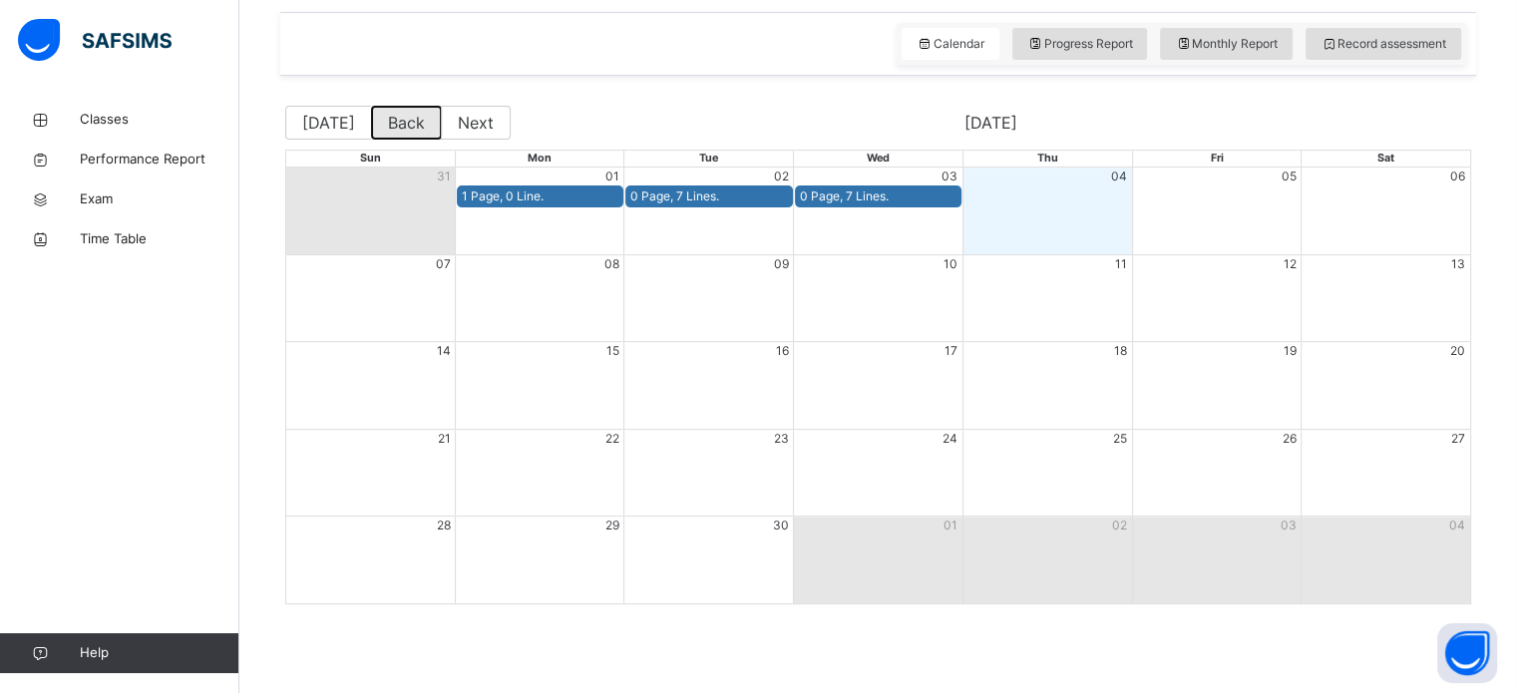
click at [390, 125] on button "Back" at bounding box center [406, 123] width 71 height 34
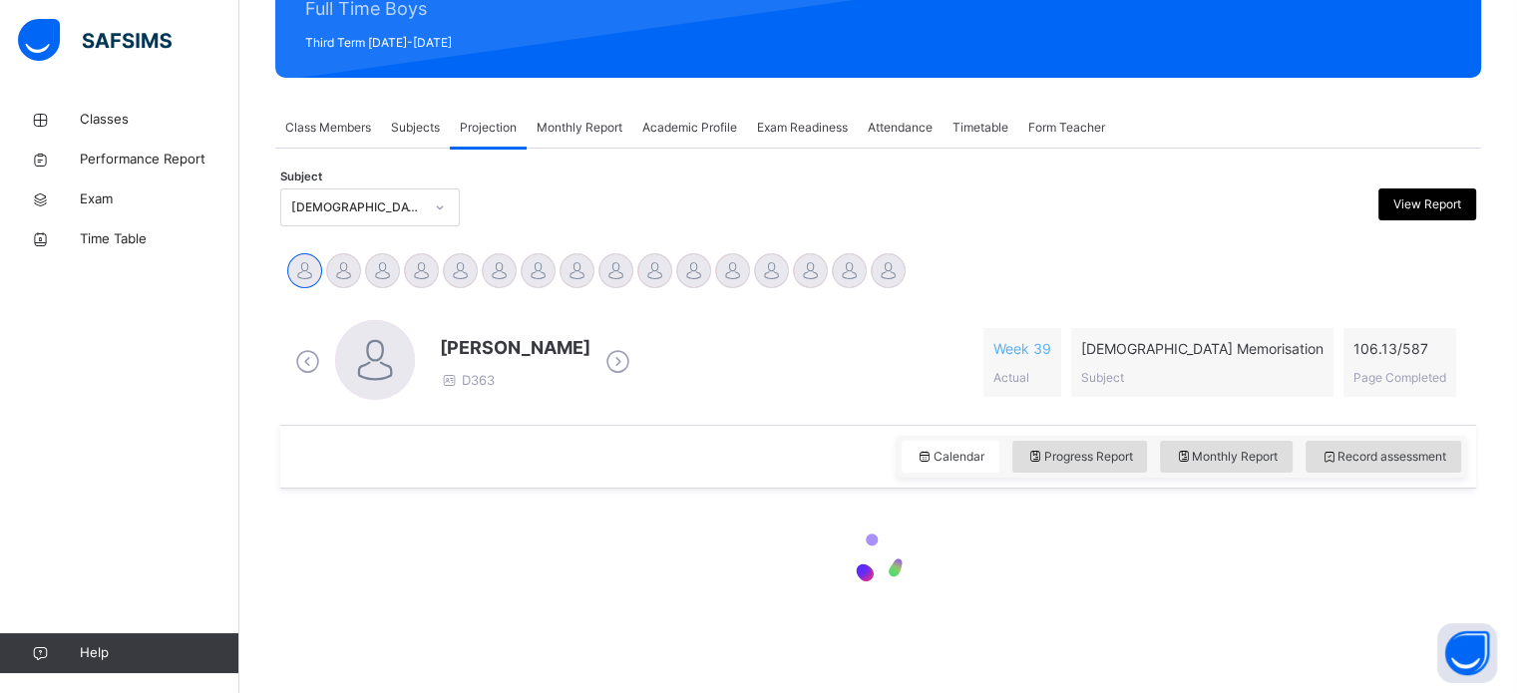
scroll to position [267, 0]
click at [390, 125] on div "Subjects" at bounding box center [415, 128] width 69 height 40
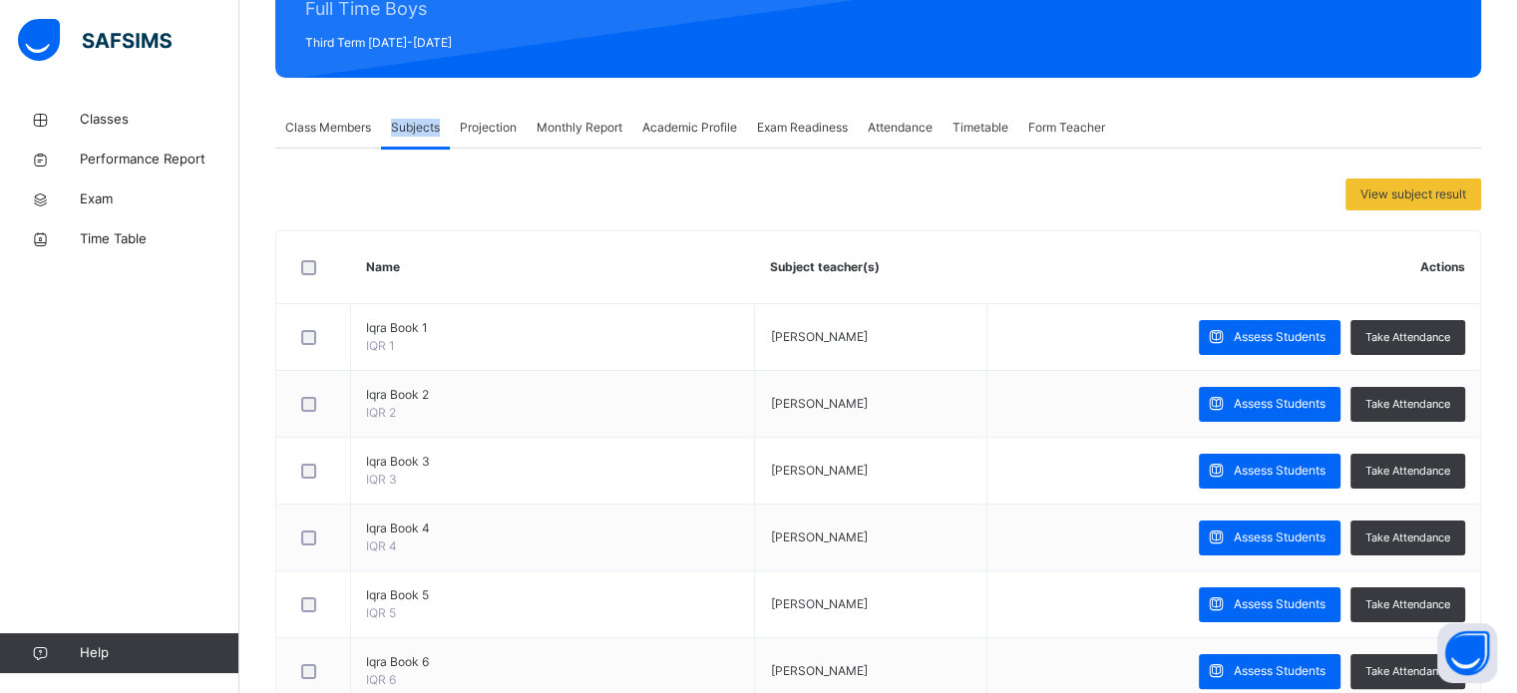
click at [390, 125] on div "Subjects" at bounding box center [415, 128] width 69 height 40
click at [359, 137] on div "Class Members" at bounding box center [328, 128] width 106 height 40
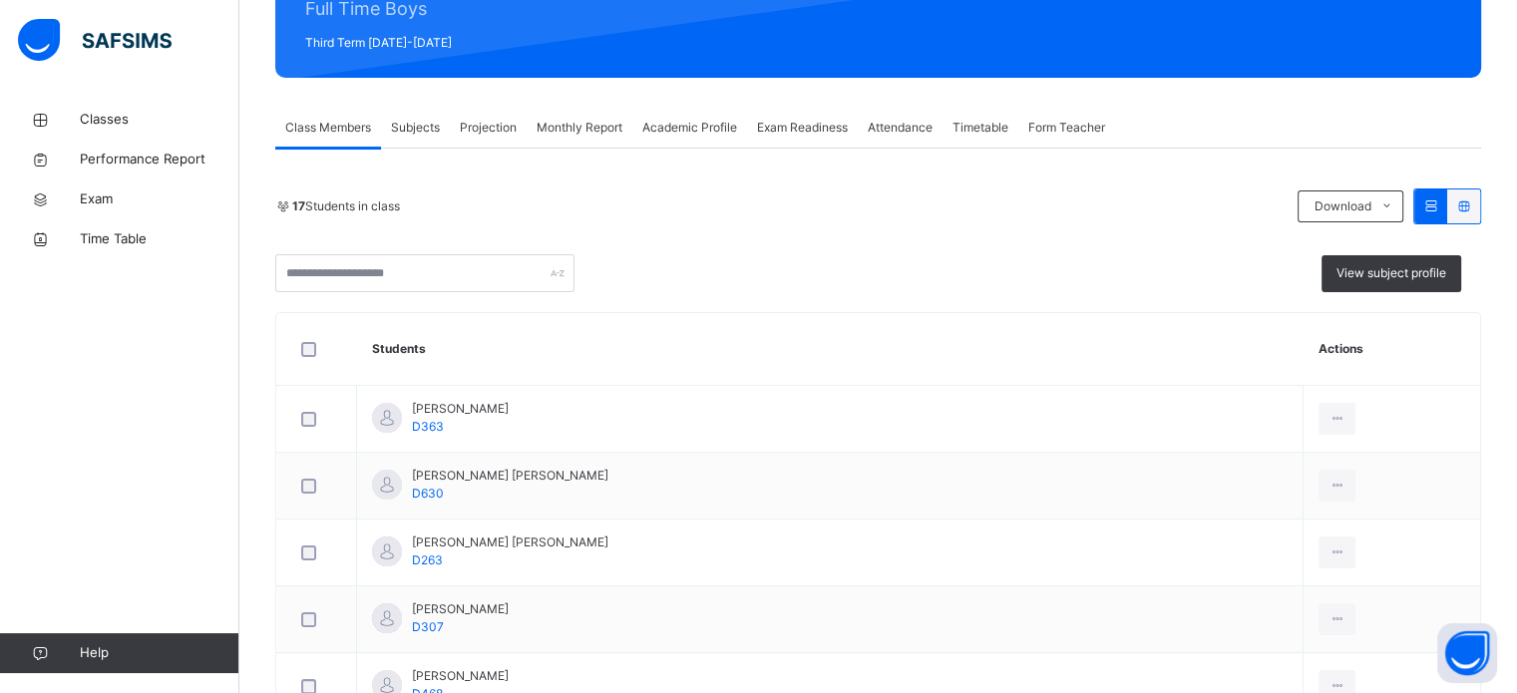
click at [470, 131] on span "Projection" at bounding box center [488, 128] width 57 height 18
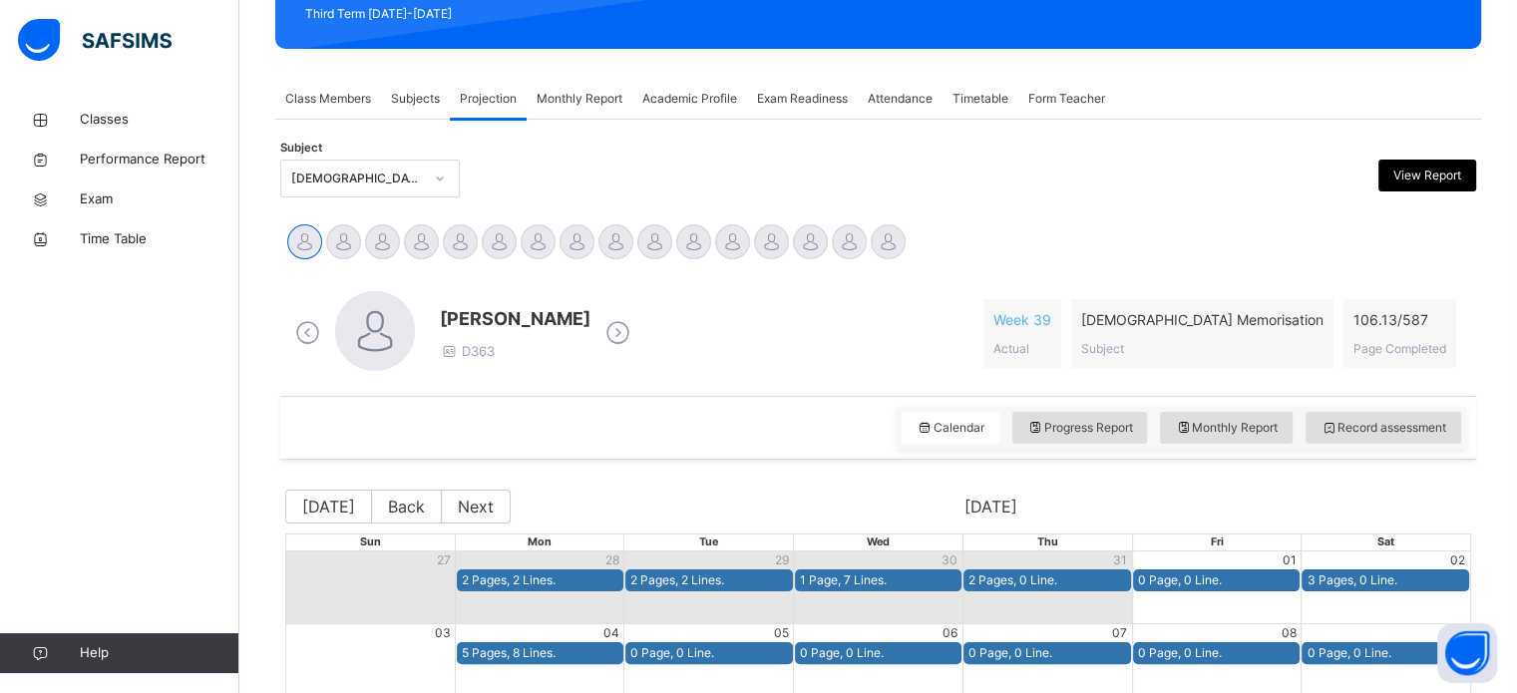
scroll to position [295, 0]
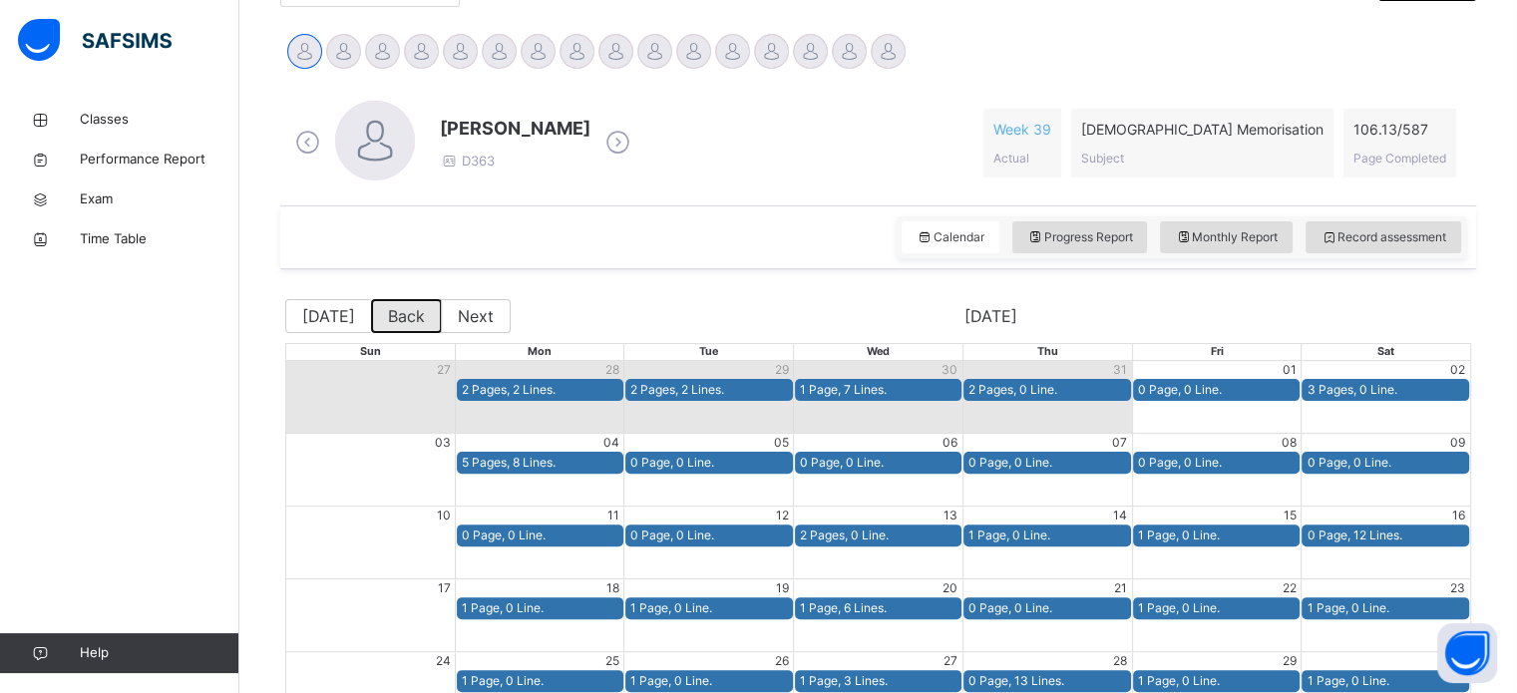
click at [396, 314] on button "Back" at bounding box center [406, 316] width 71 height 34
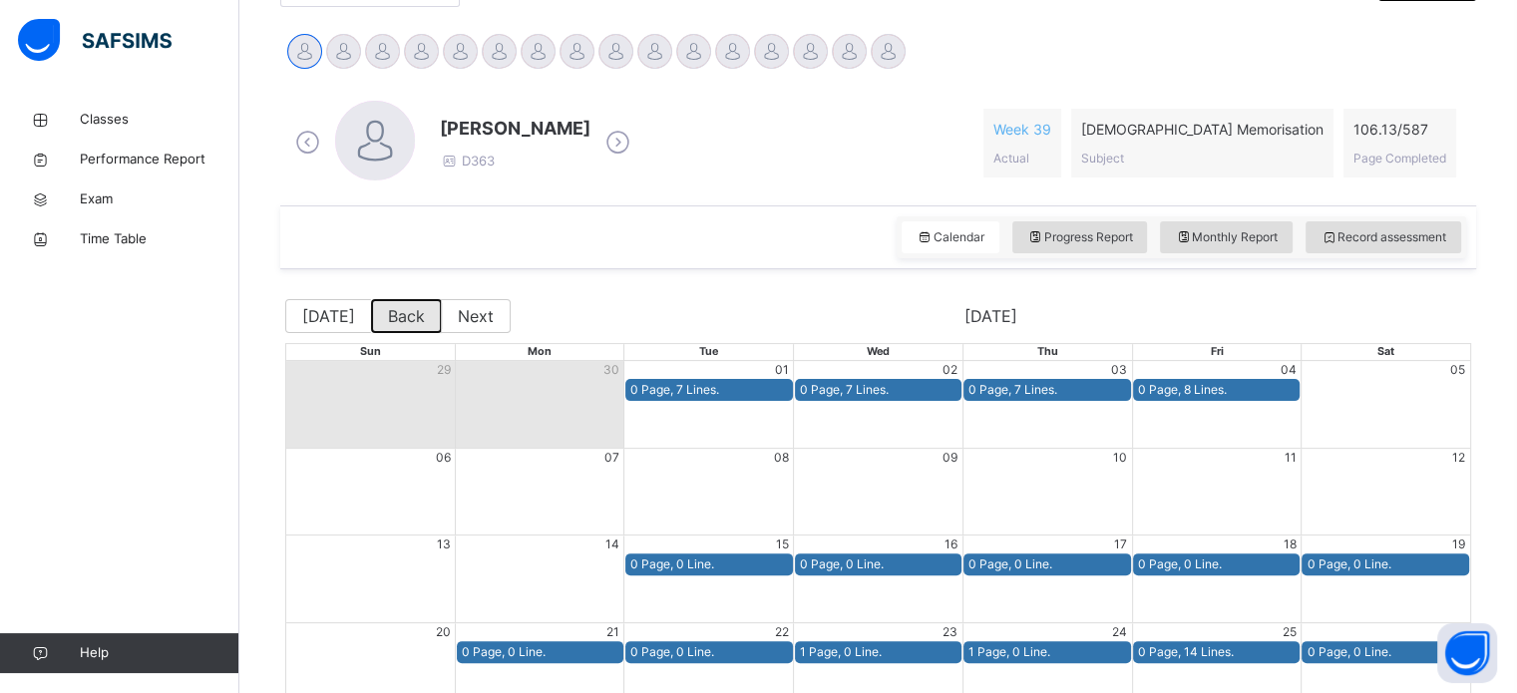
click at [415, 299] on button "Back" at bounding box center [406, 316] width 71 height 34
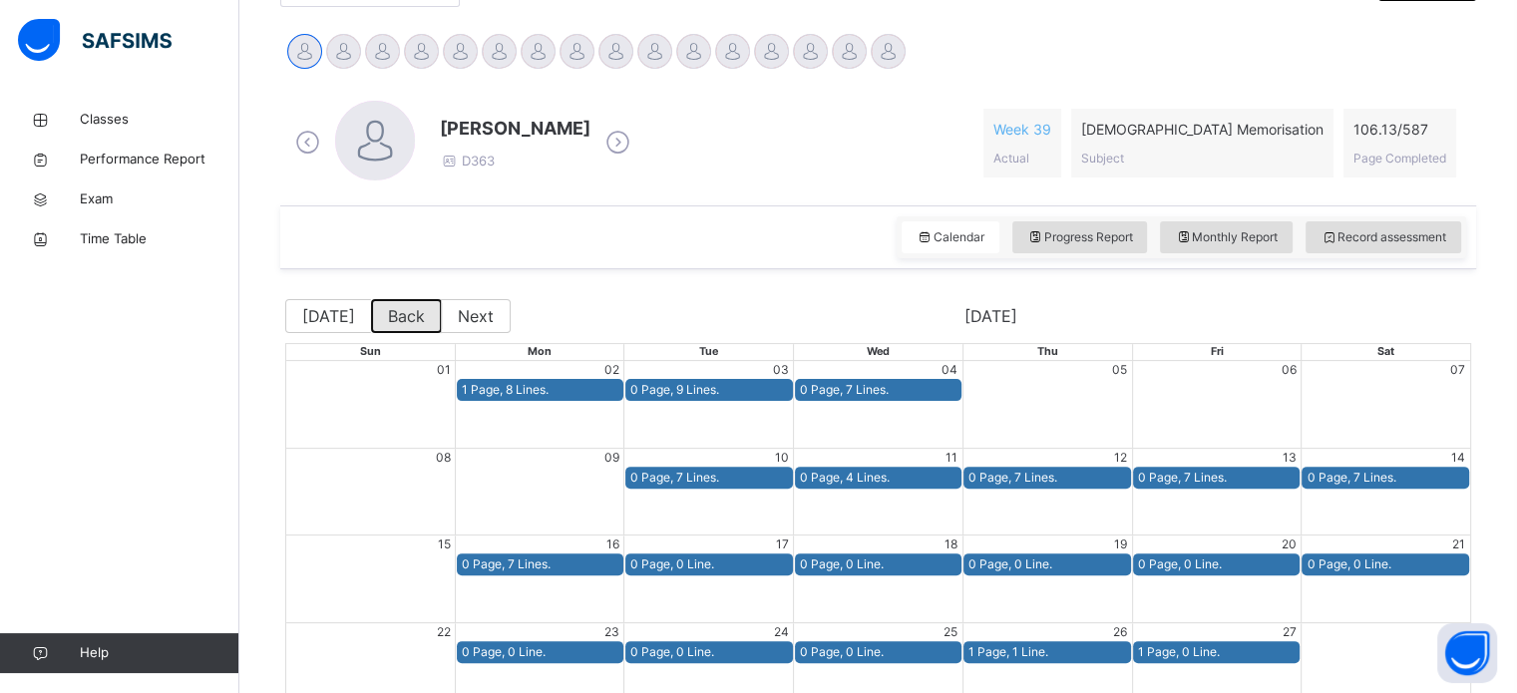
click at [410, 322] on button "Back" at bounding box center [406, 316] width 71 height 34
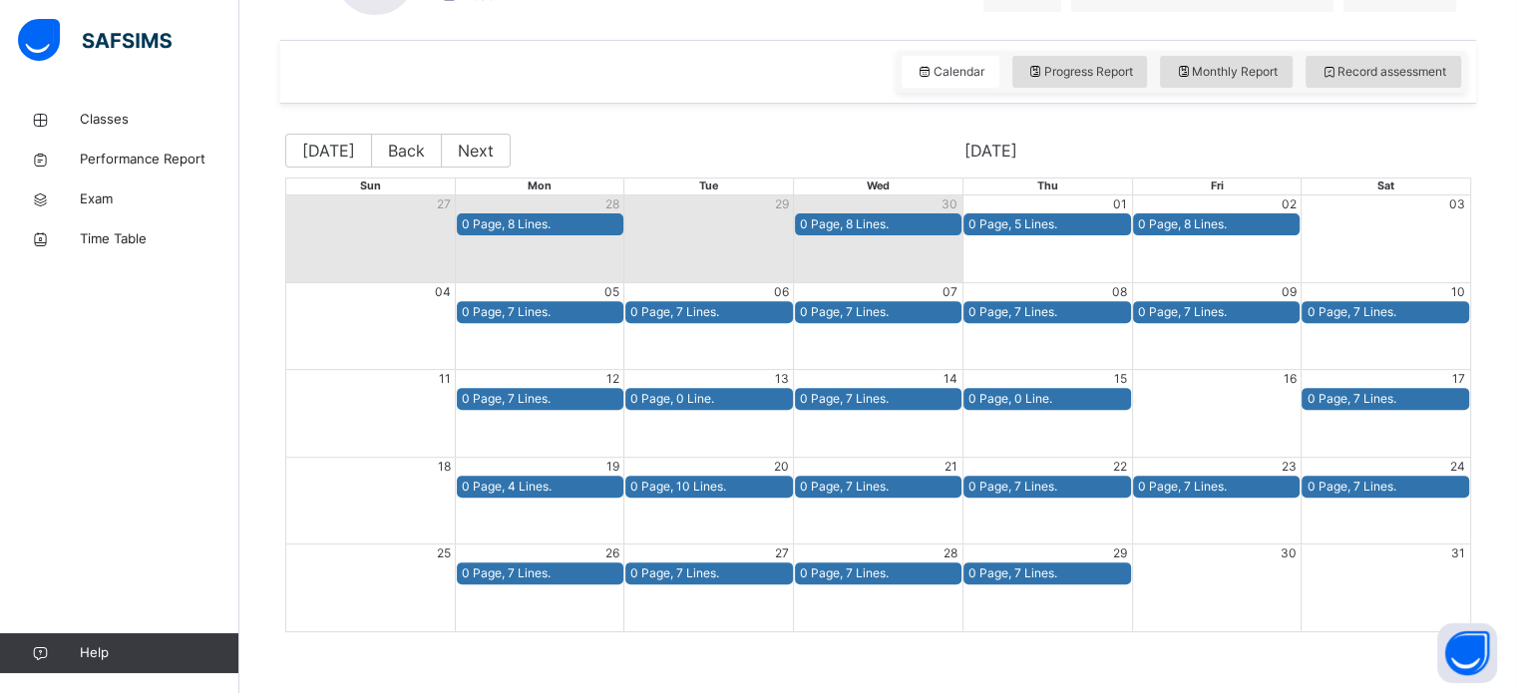
click at [411, 370] on div "11" at bounding box center [371, 379] width 170 height 18
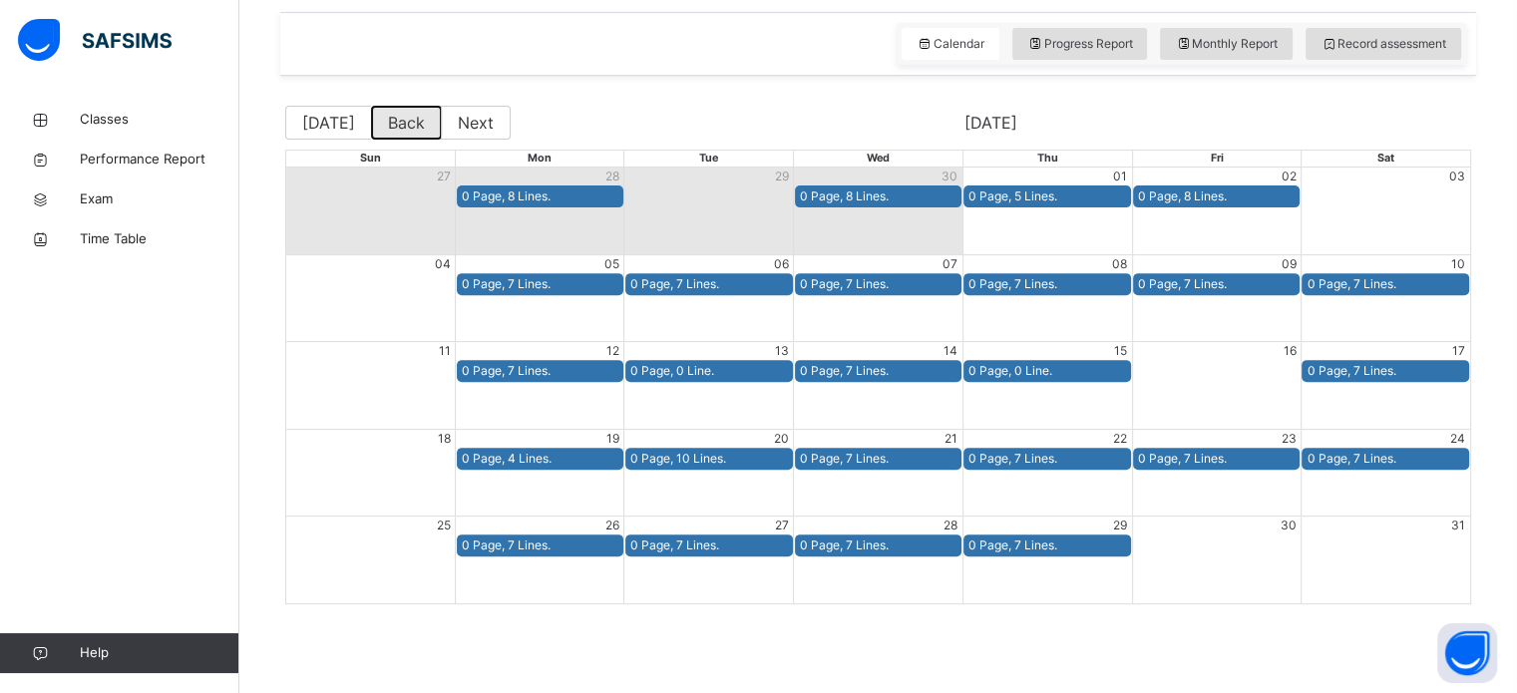
click at [395, 132] on button "Back" at bounding box center [406, 123] width 71 height 34
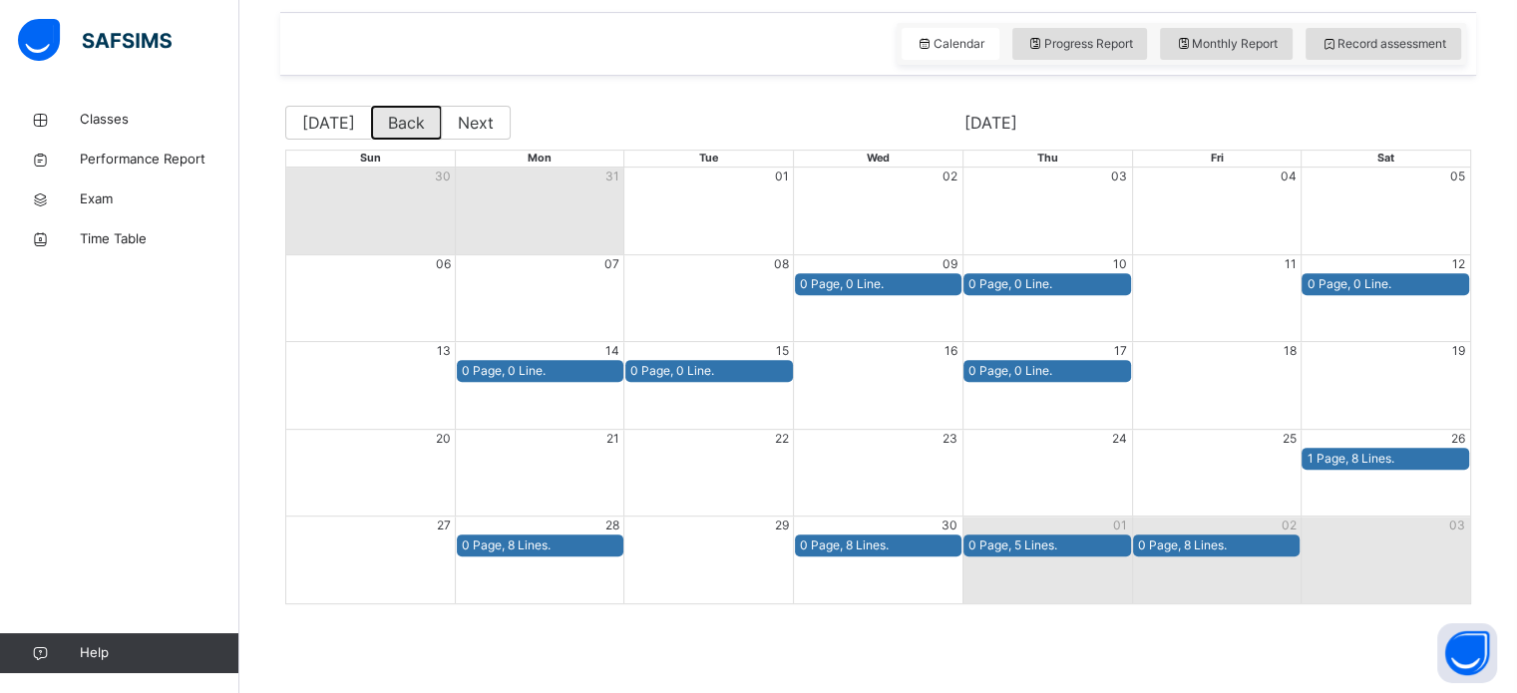
click at [378, 133] on button "Back" at bounding box center [406, 123] width 71 height 34
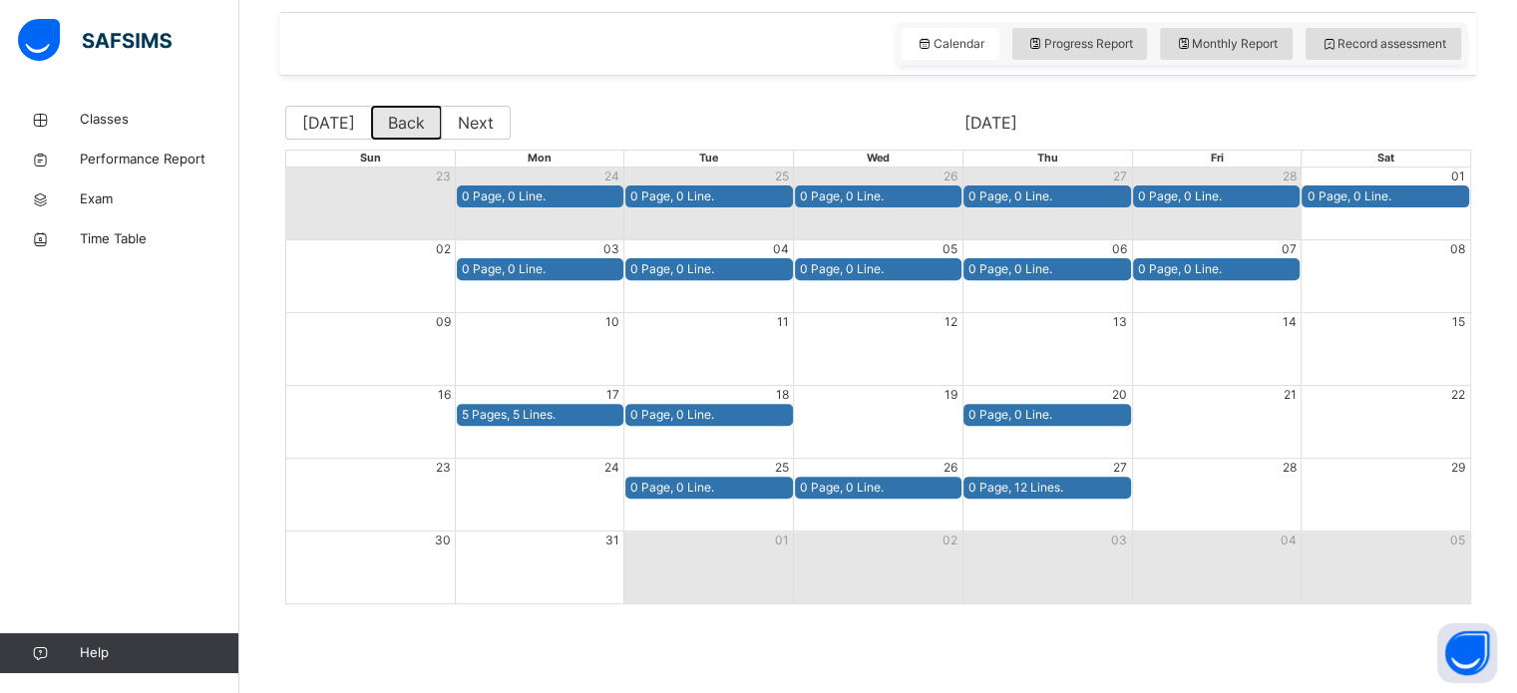
click at [400, 120] on button "Back" at bounding box center [406, 123] width 71 height 34
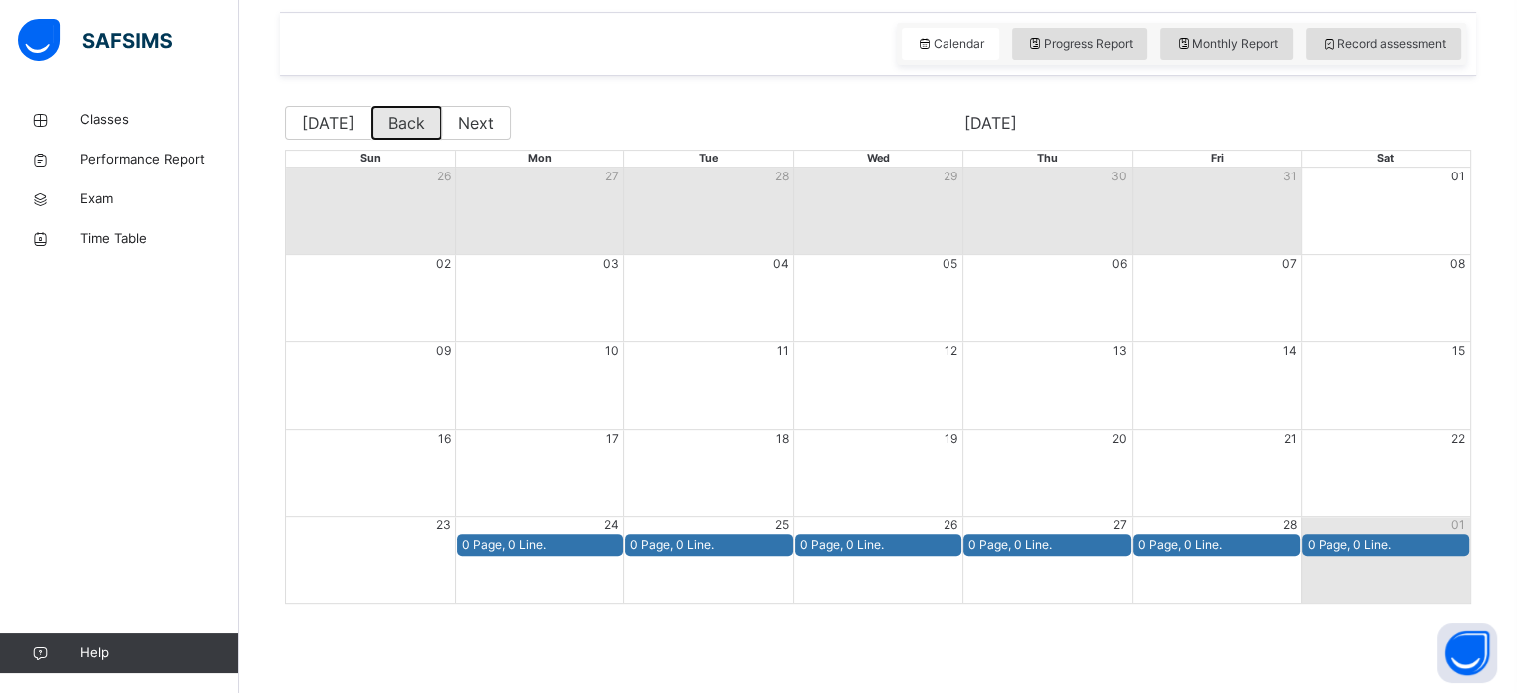
click at [400, 124] on button "Back" at bounding box center [406, 123] width 71 height 34
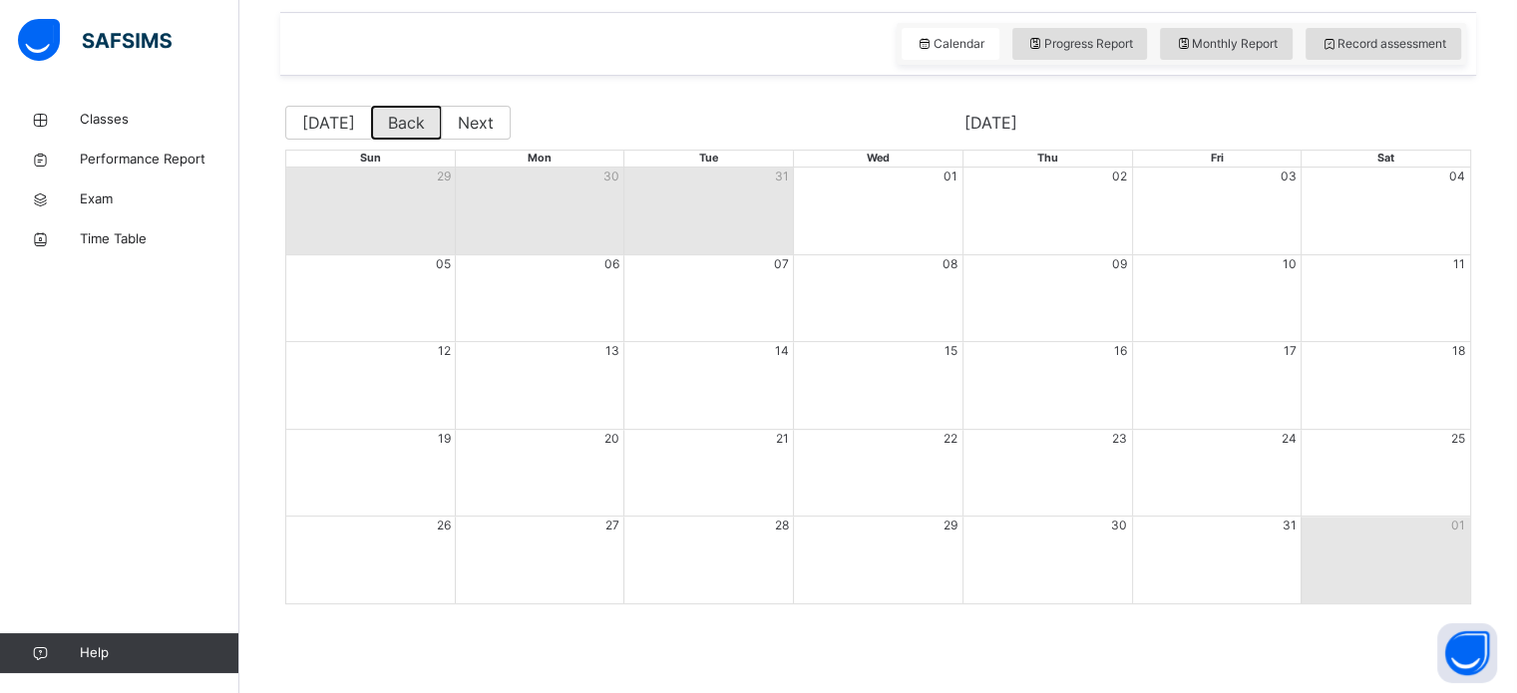
click at [400, 133] on button "Back" at bounding box center [406, 123] width 71 height 34
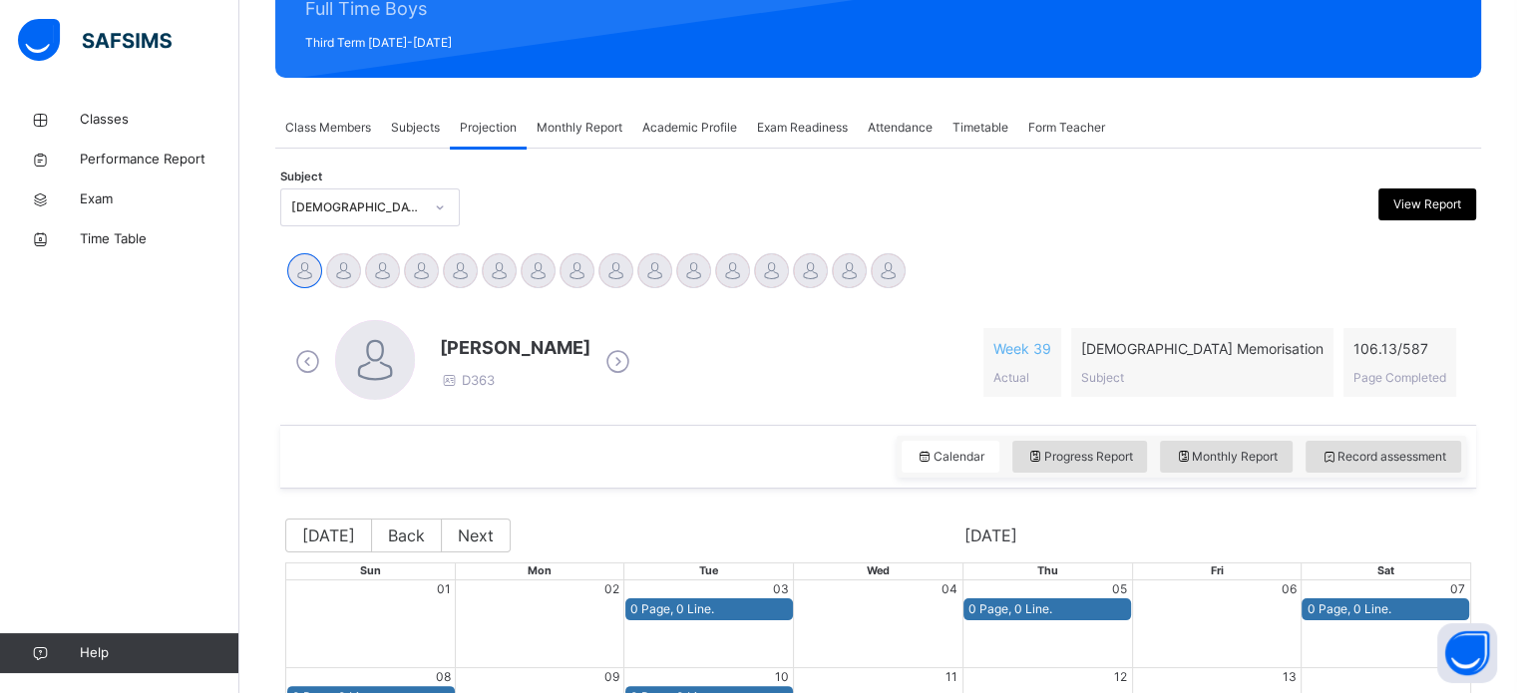
scroll to position [680, 0]
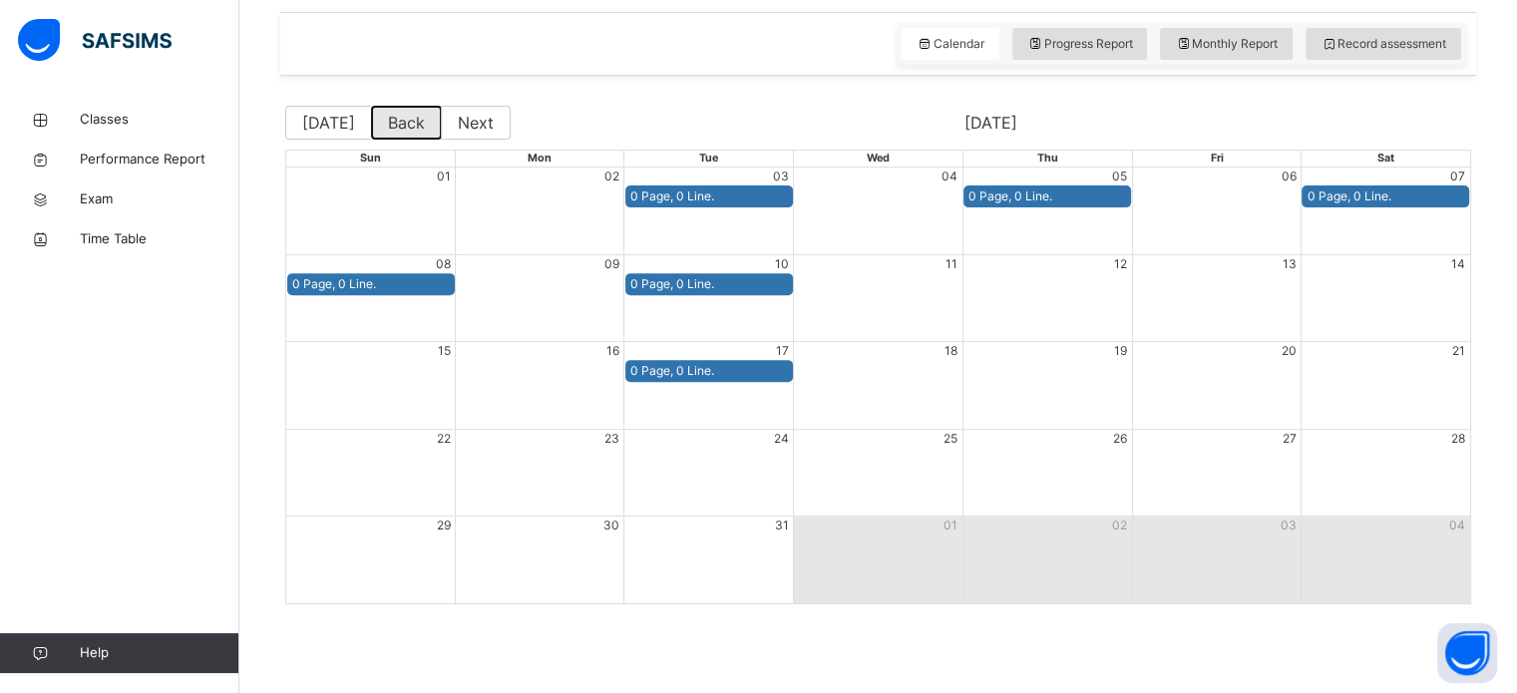
click at [397, 125] on button "Back" at bounding box center [406, 123] width 71 height 34
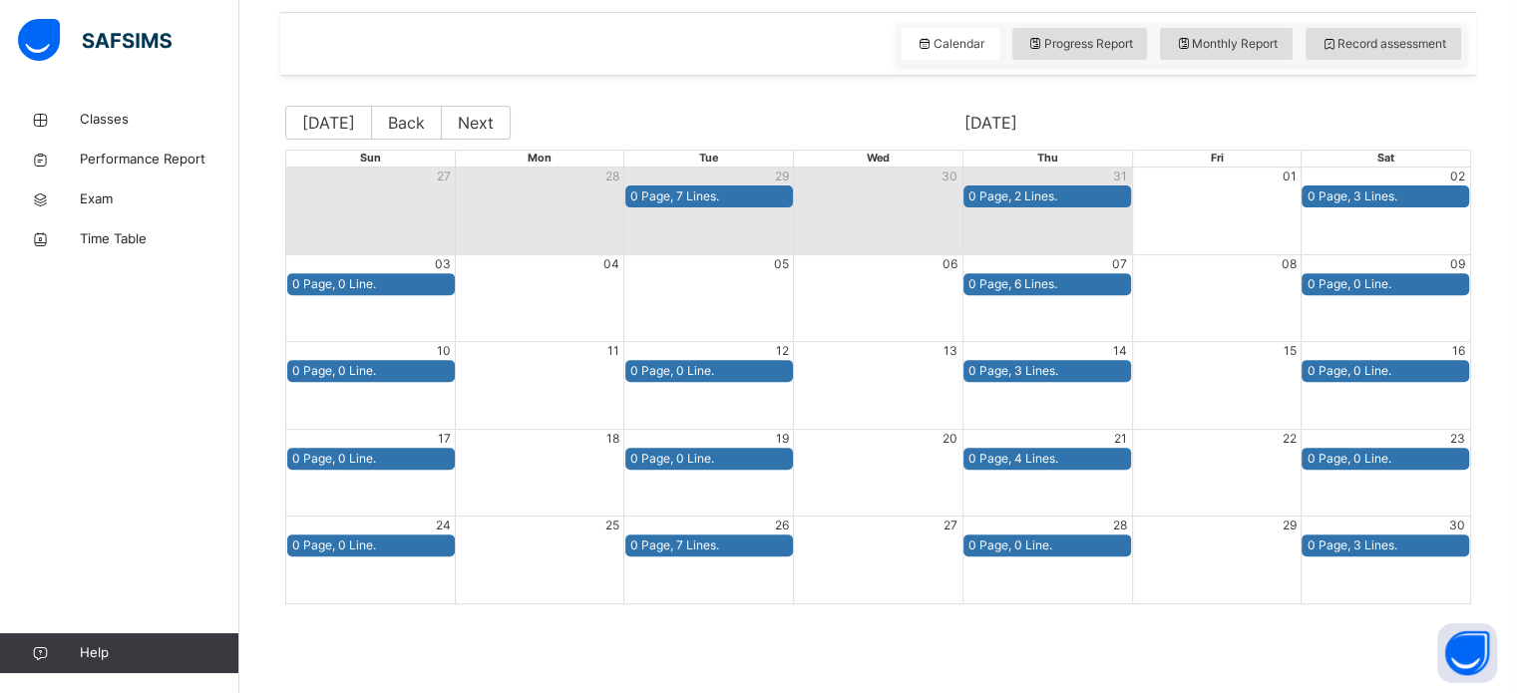
click at [1372, 374] on div "0 Page, 0 Line." at bounding box center [1386, 371] width 158 height 18
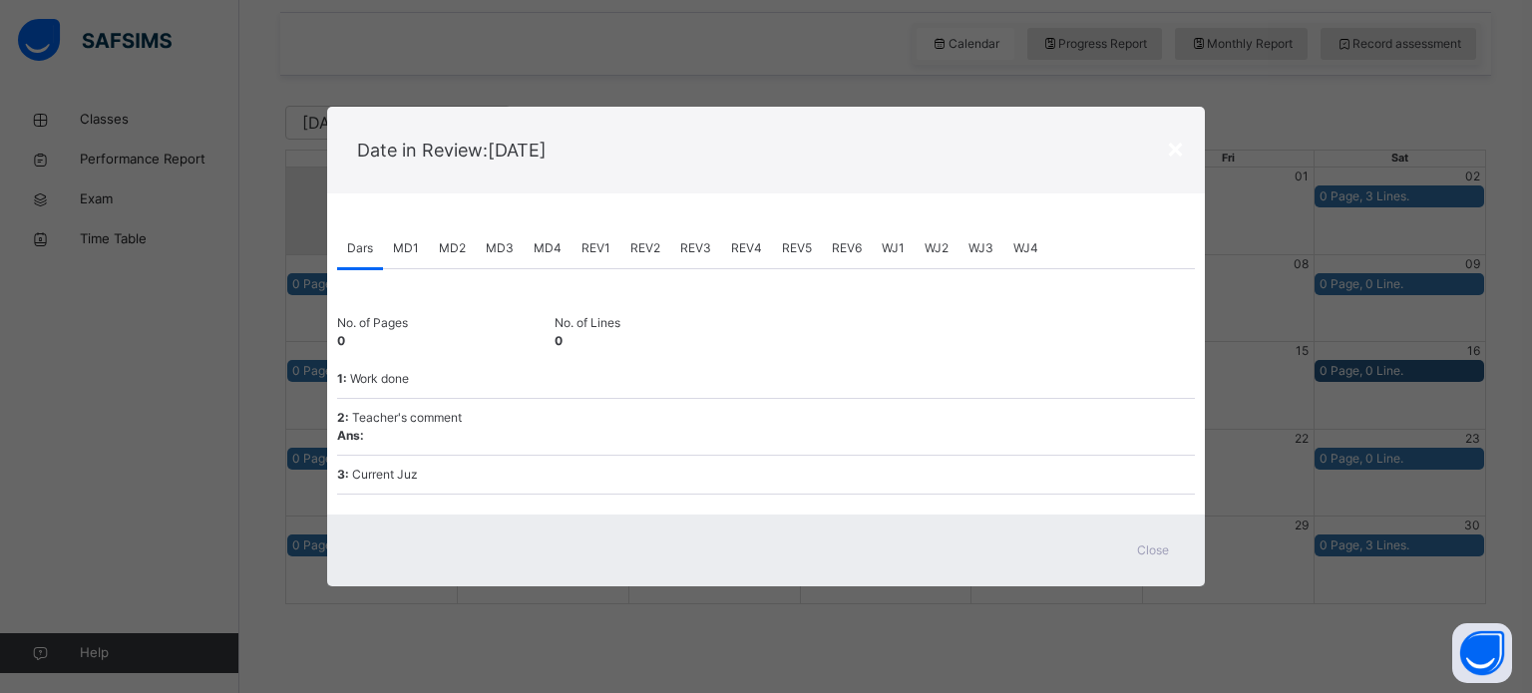
click at [1142, 553] on span "Close" at bounding box center [1153, 551] width 32 height 18
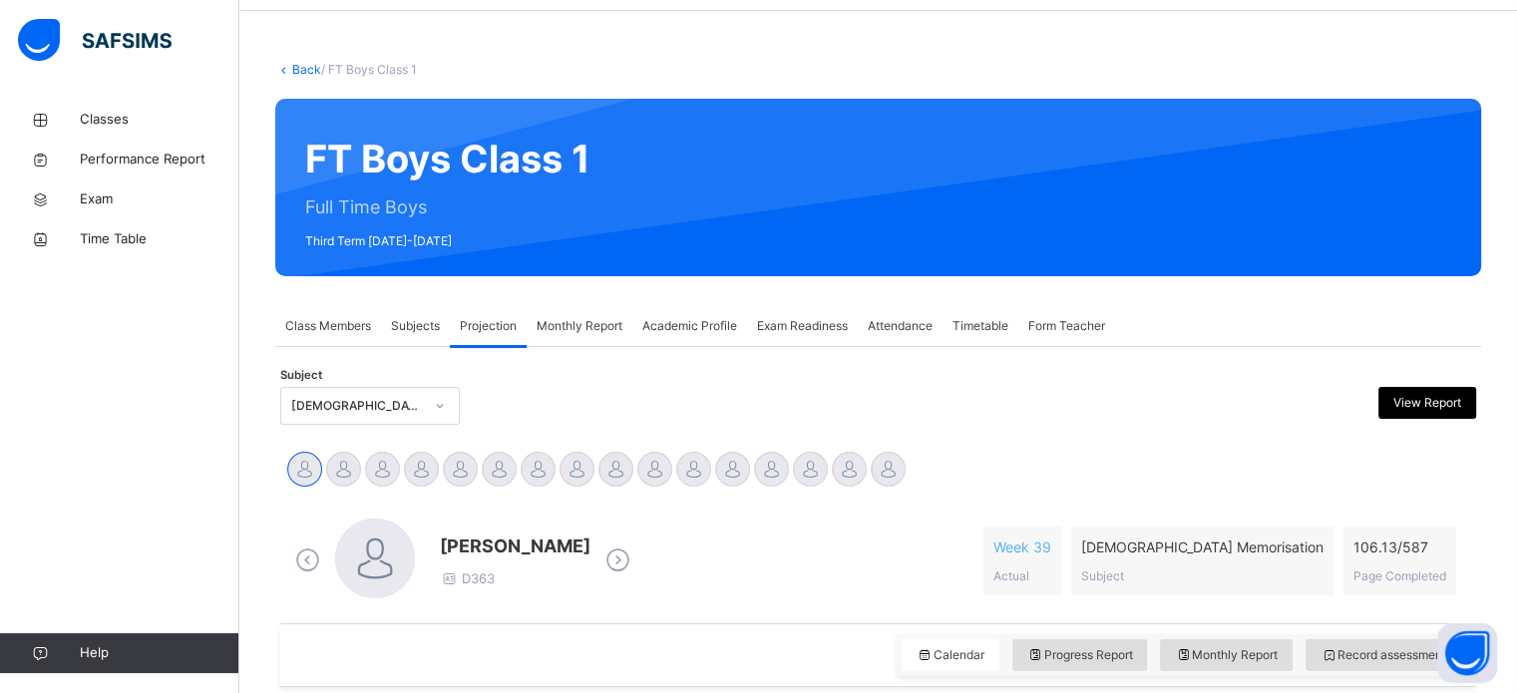
scroll to position [56, 0]
